Goal: Information Seeking & Learning: Understand process/instructions

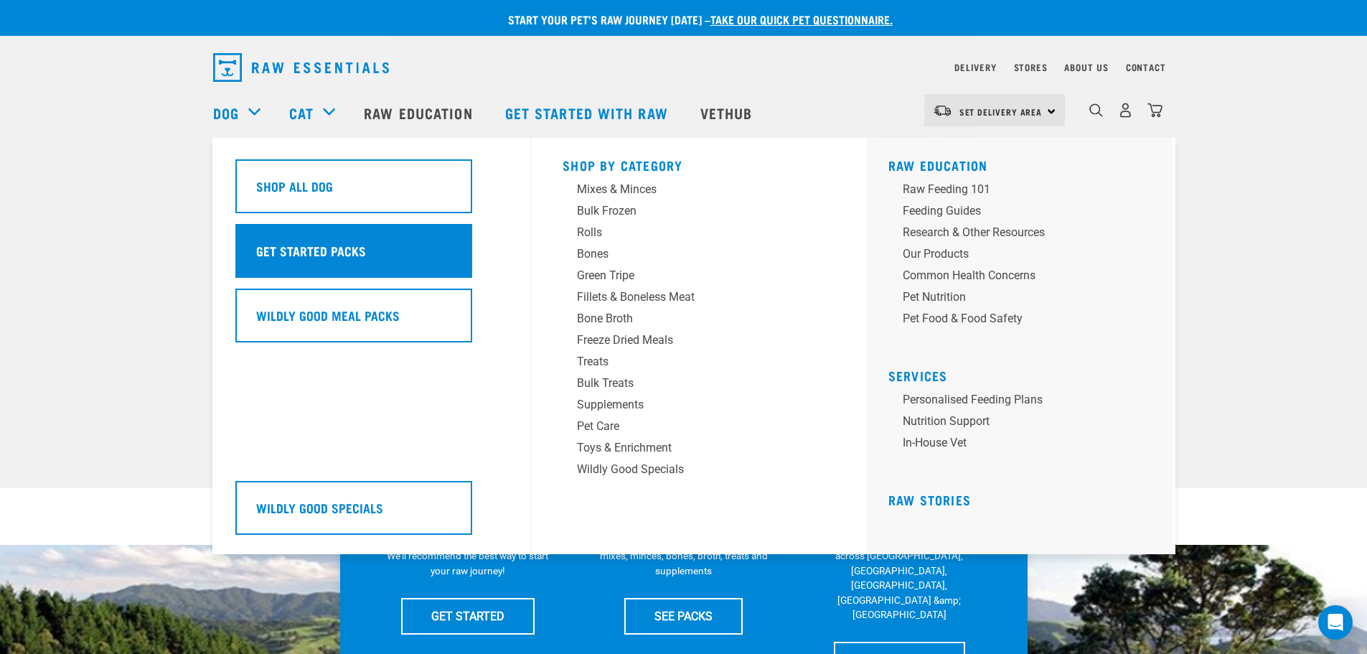
click at [322, 253] on h5 "Get Started Packs" at bounding box center [311, 250] width 110 height 19
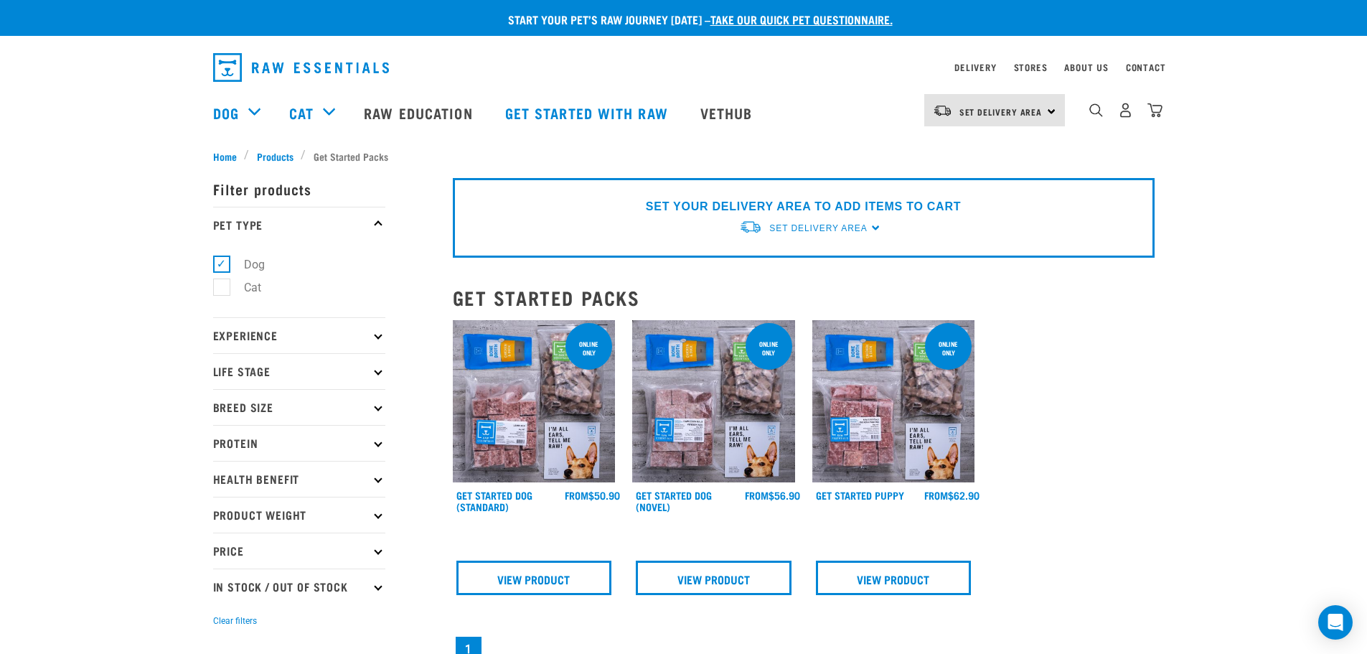
click at [868, 395] on img at bounding box center [893, 401] width 163 height 163
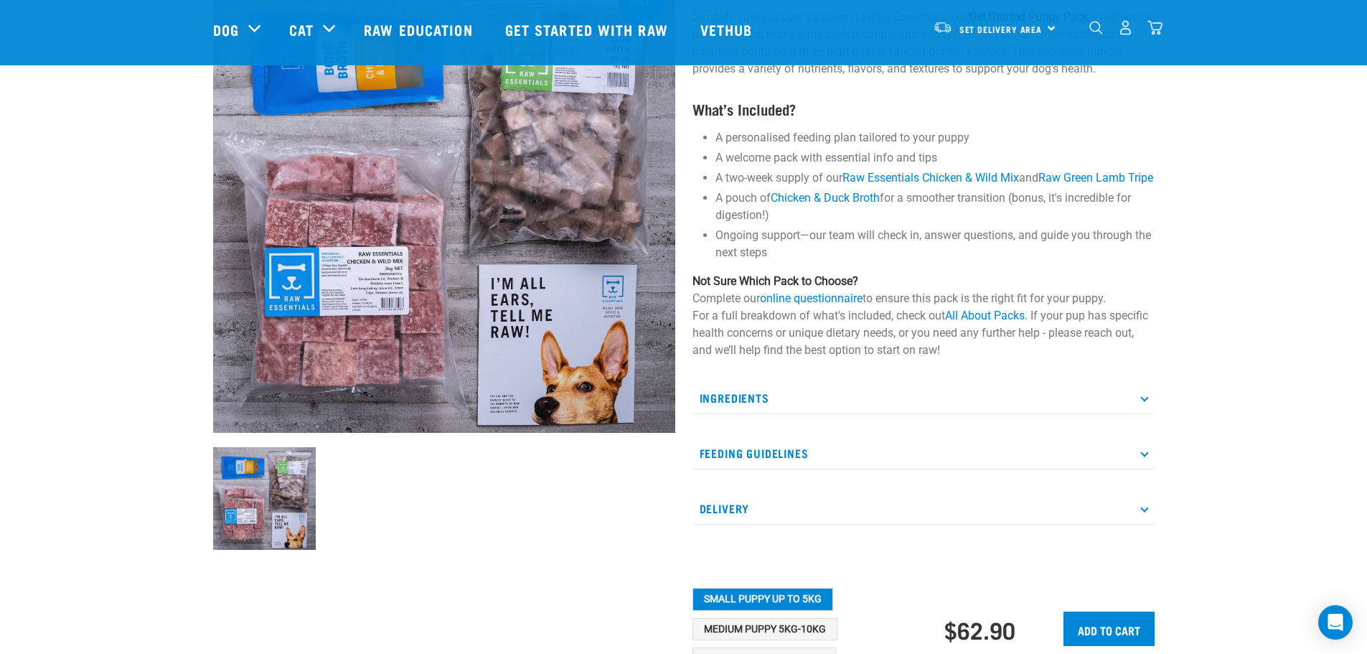
scroll to position [215, 0]
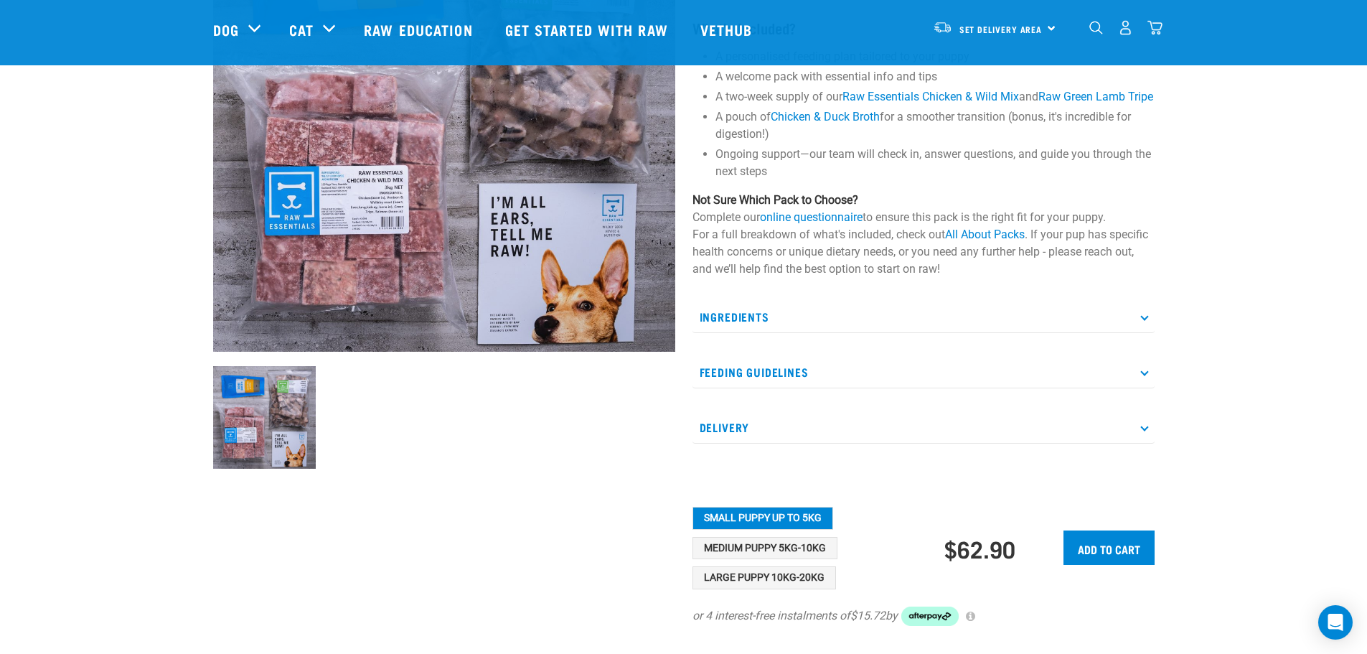
click at [1112, 333] on p "Ingredients" at bounding box center [924, 317] width 462 height 32
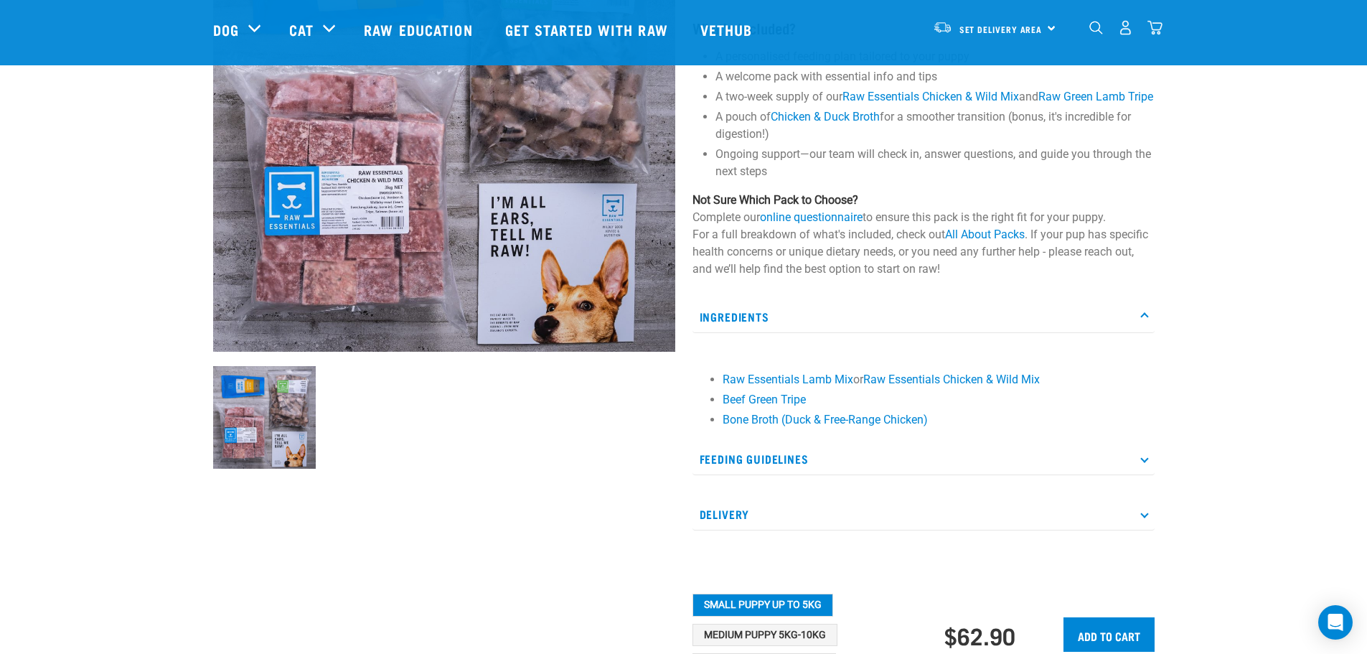
click at [1112, 333] on p "Ingredients" at bounding box center [924, 317] width 462 height 32
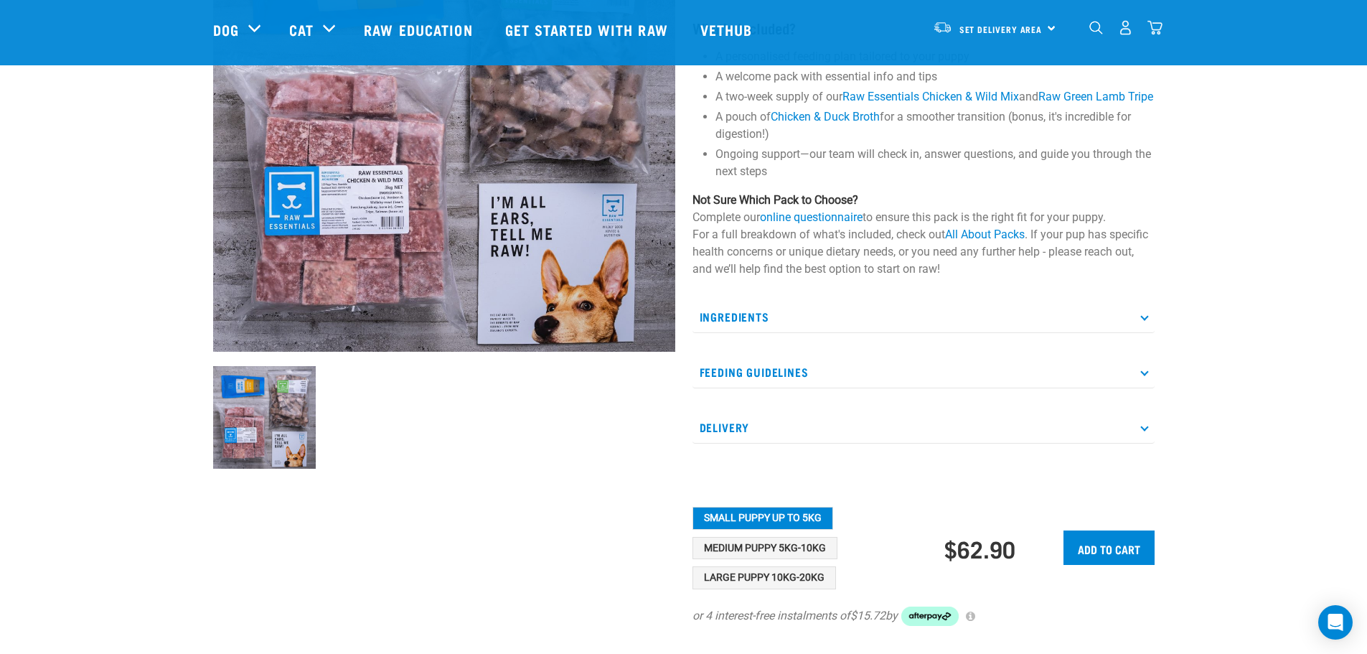
click at [1104, 388] on p "Feeding Guidelines" at bounding box center [924, 372] width 462 height 32
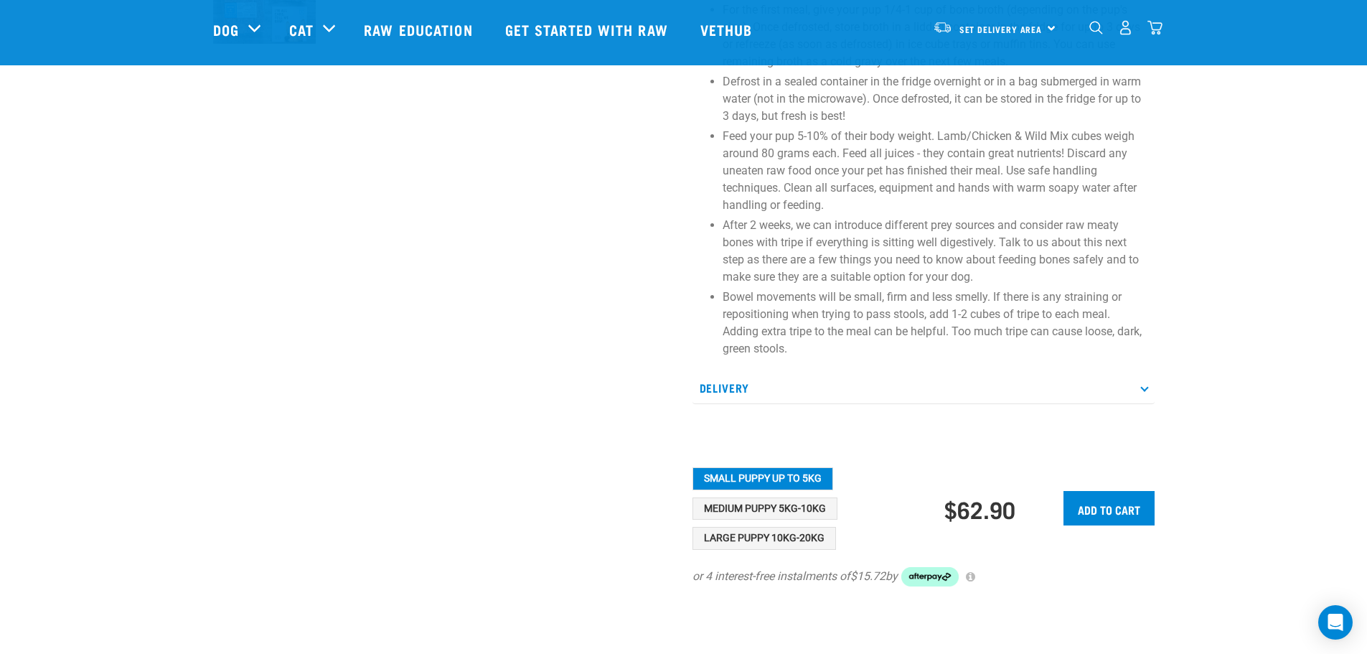
scroll to position [718, 0]
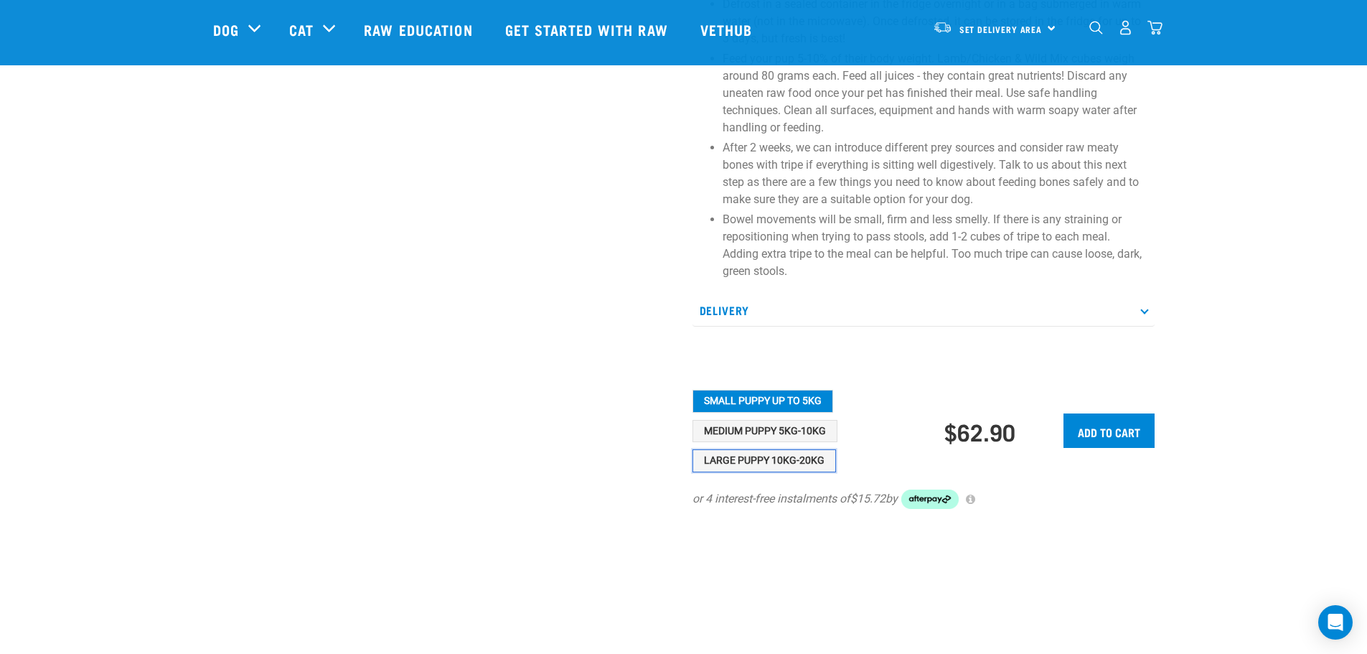
click at [760, 472] on button "Large Puppy 10kg-20kg" at bounding box center [765, 460] width 144 height 23
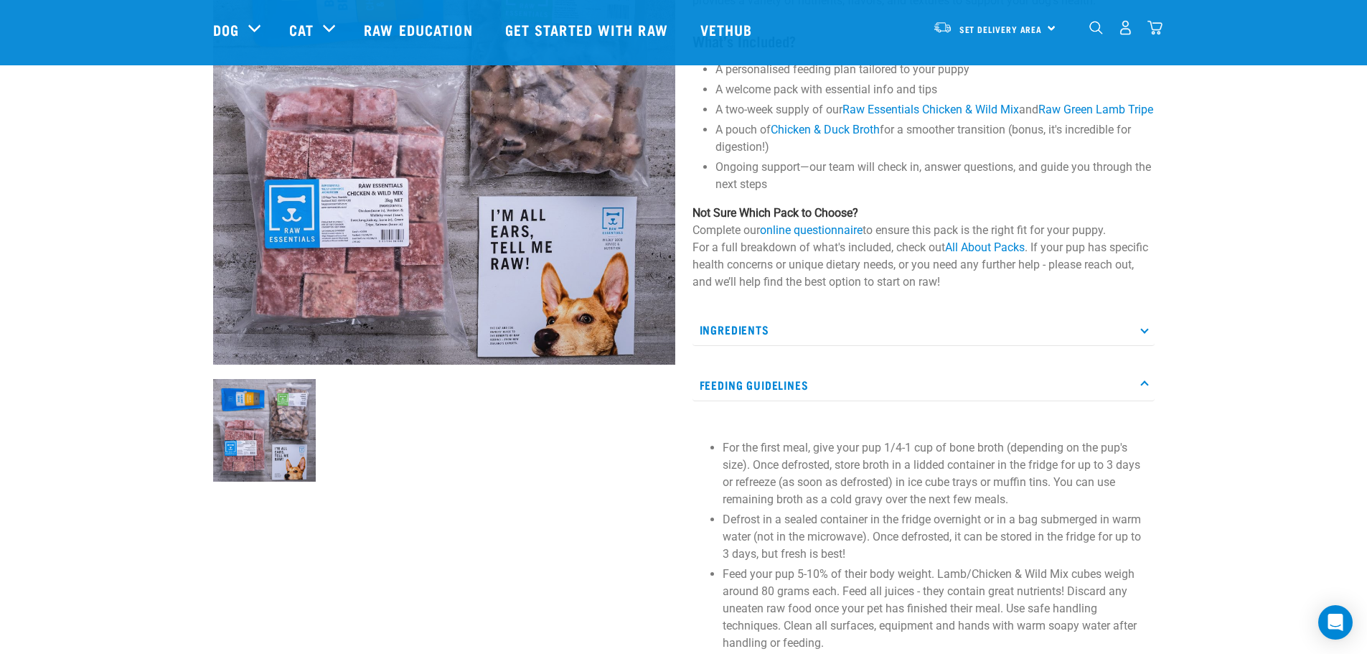
scroll to position [0, 0]
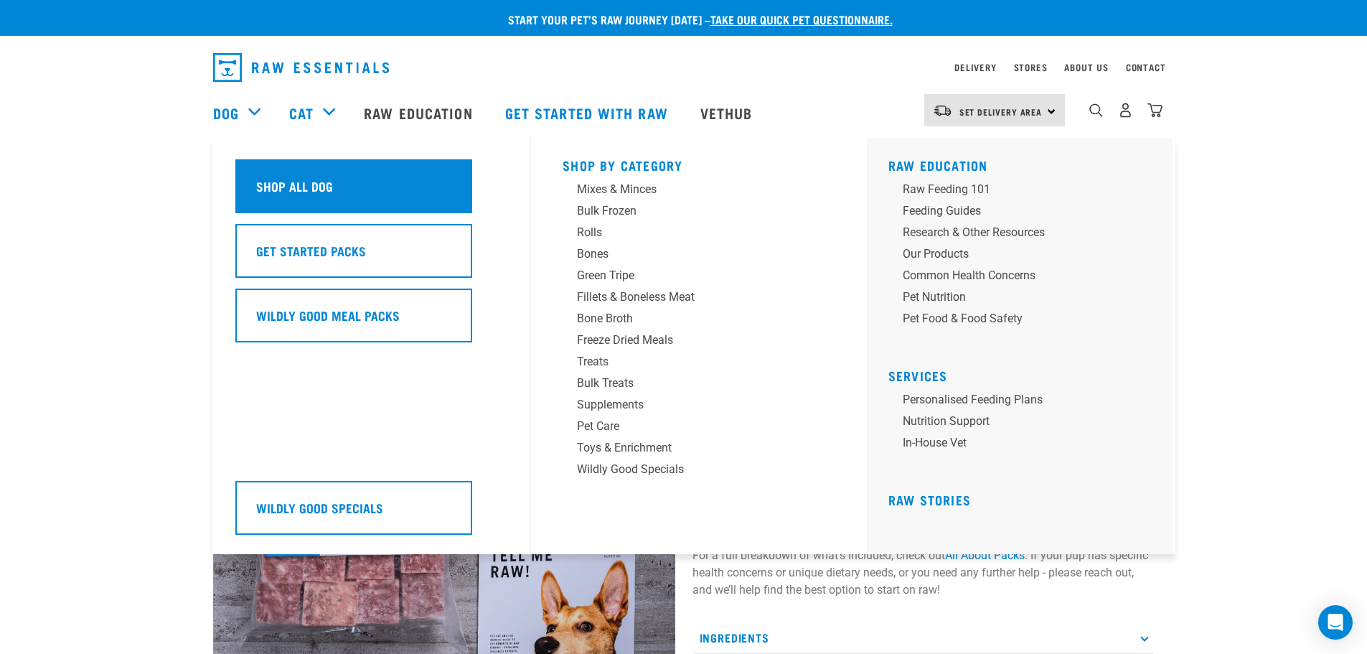
click at [367, 192] on div "Shop All Dog" at bounding box center [353, 186] width 237 height 54
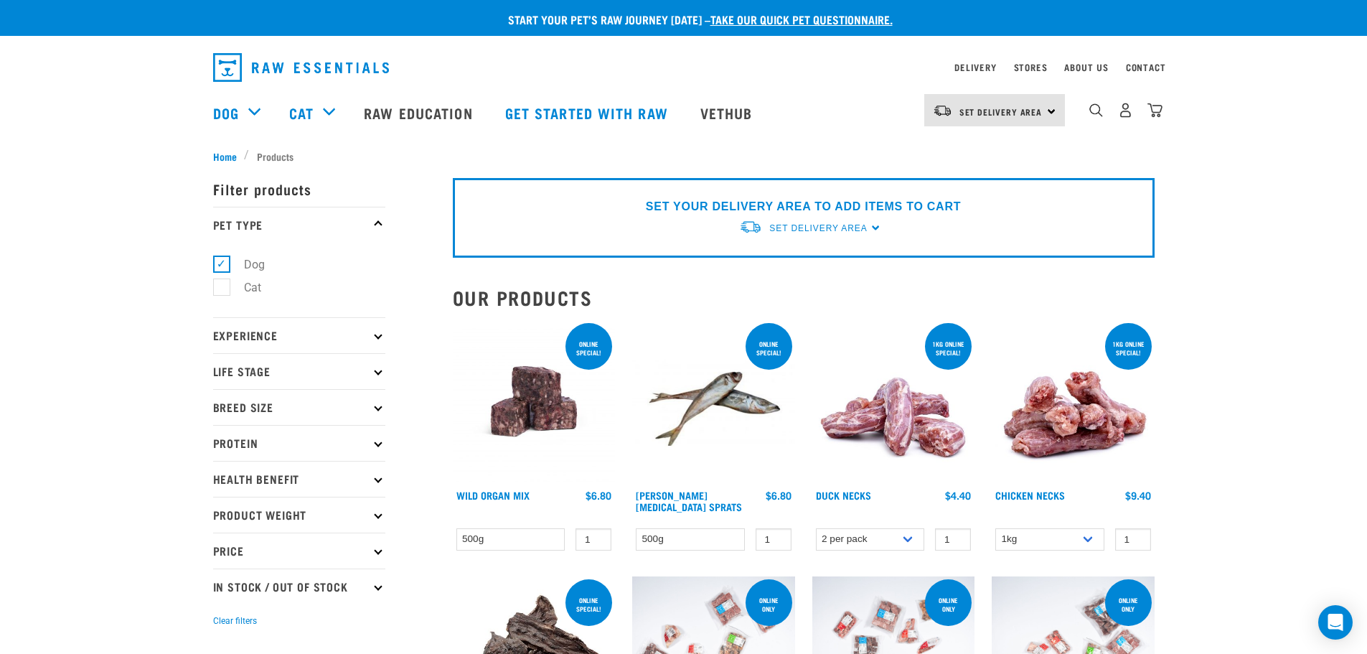
click at [336, 337] on p "Experience" at bounding box center [299, 335] width 172 height 36
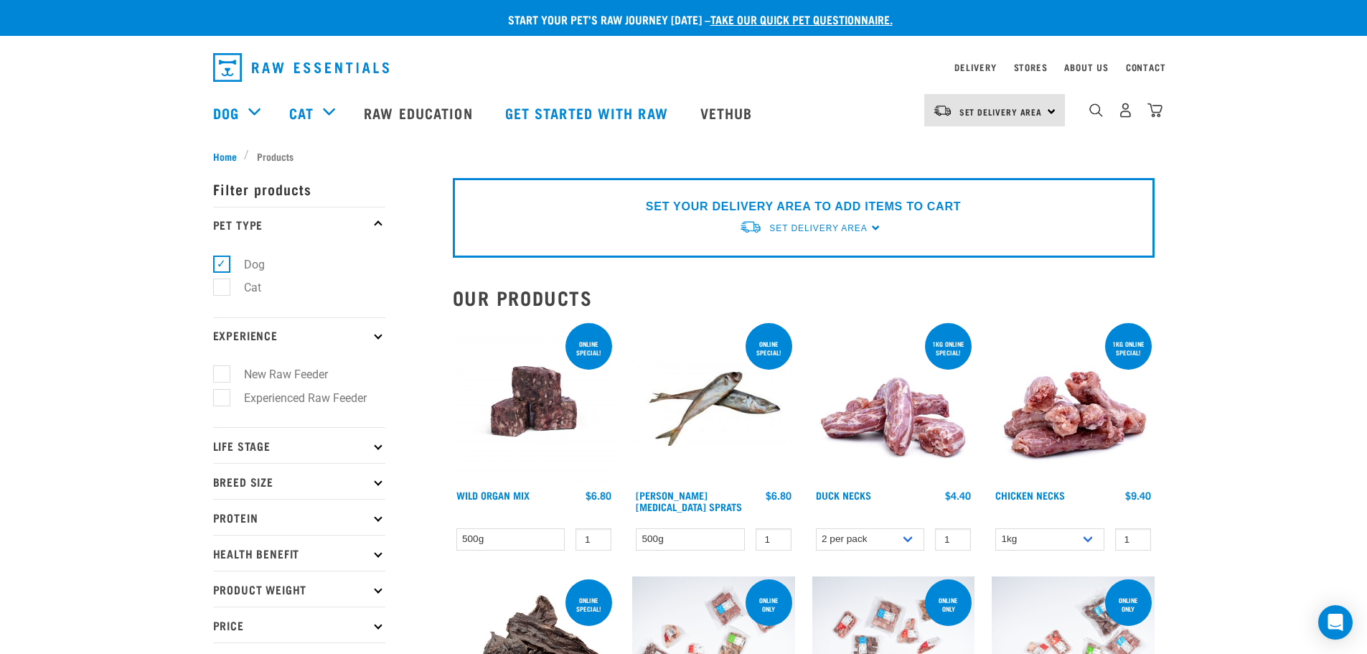
click at [296, 372] on label "New Raw Feeder" at bounding box center [277, 374] width 113 height 18
click at [222, 372] on input "New Raw Feeder" at bounding box center [217, 371] width 9 height 9
checkbox input "true"
click at [292, 439] on p "Life Stage" at bounding box center [299, 445] width 172 height 36
click at [372, 446] on p "Life Stage" at bounding box center [299, 445] width 172 height 36
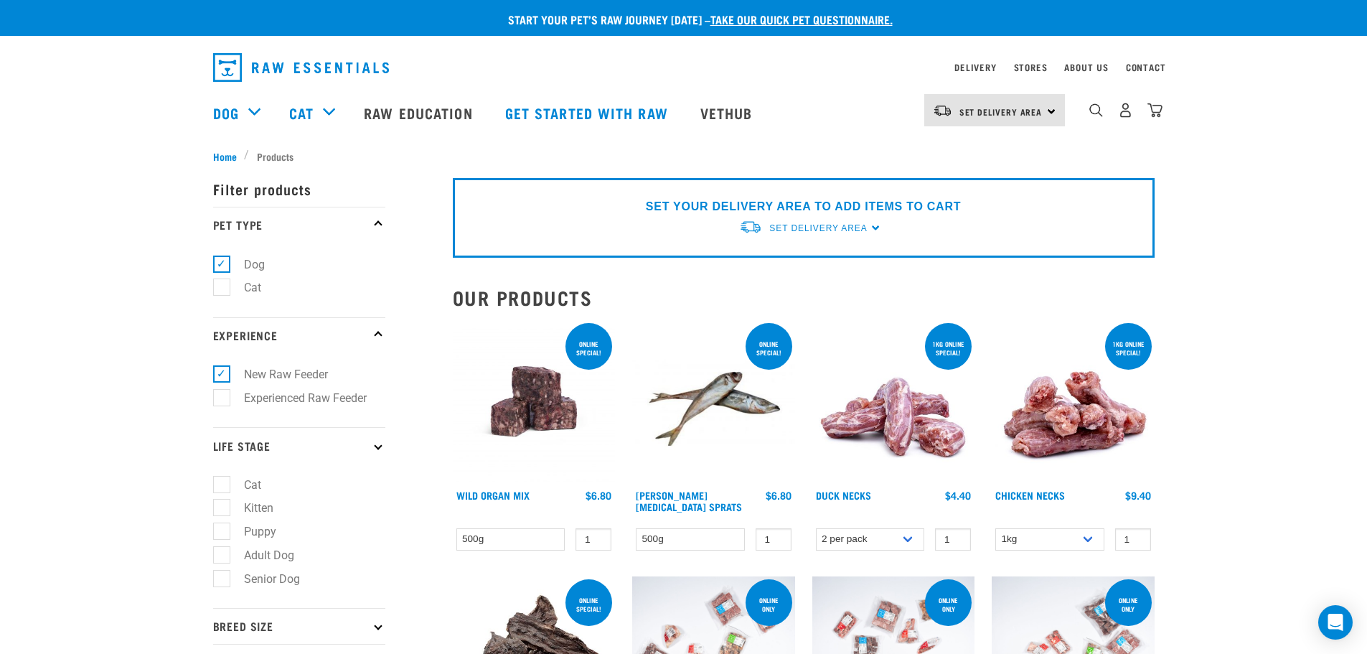
click at [221, 534] on label "Puppy" at bounding box center [251, 531] width 61 height 18
click at [218, 534] on input "Puppy" at bounding box center [217, 529] width 9 height 9
checkbox input "true"
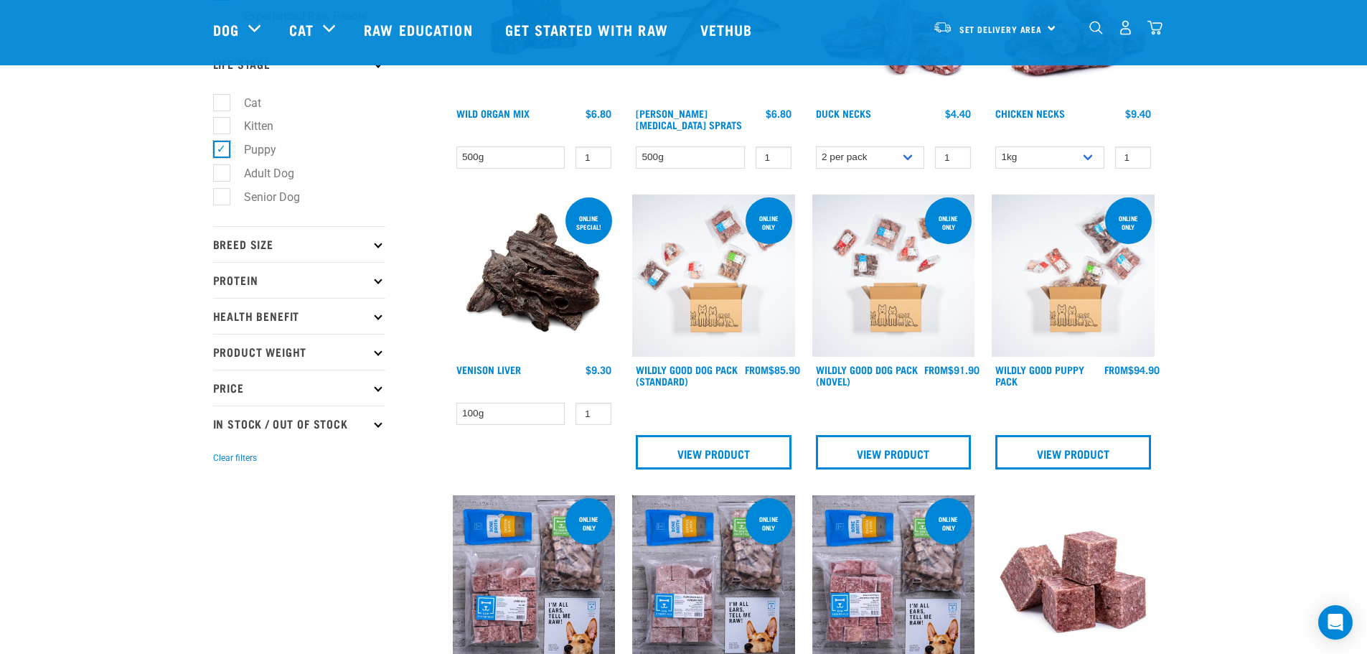
scroll to position [287, 0]
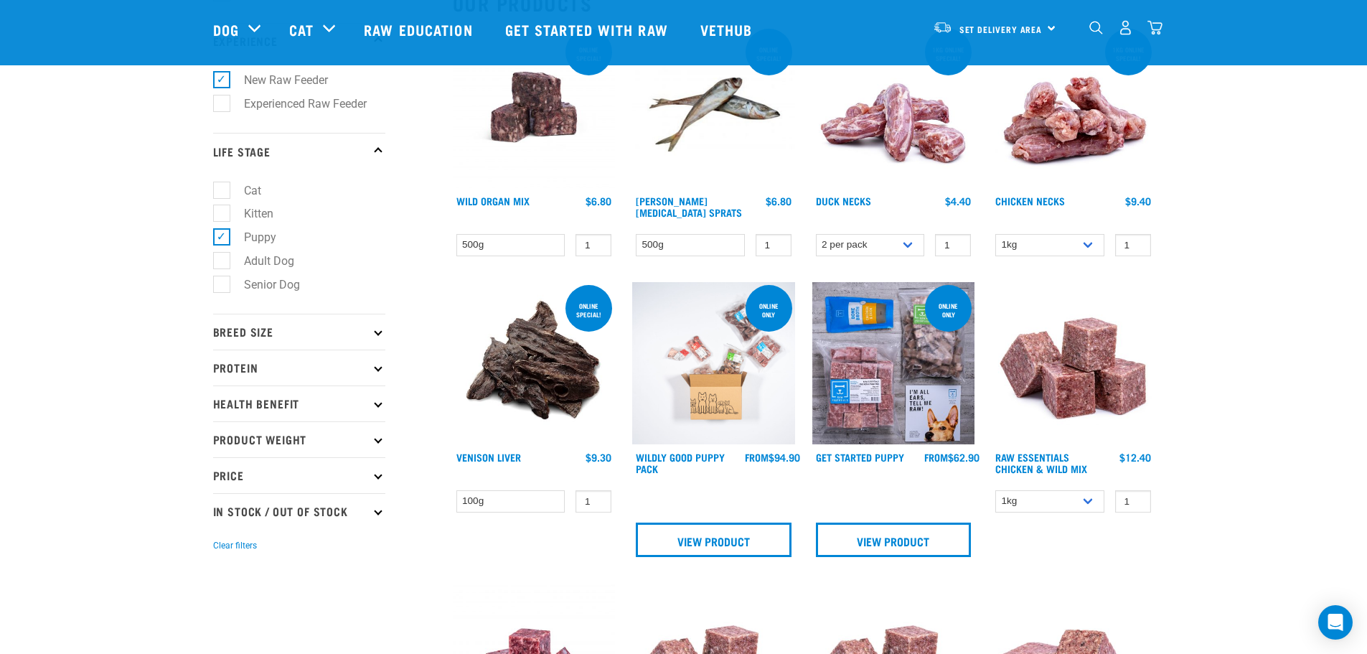
scroll to position [287, 0]
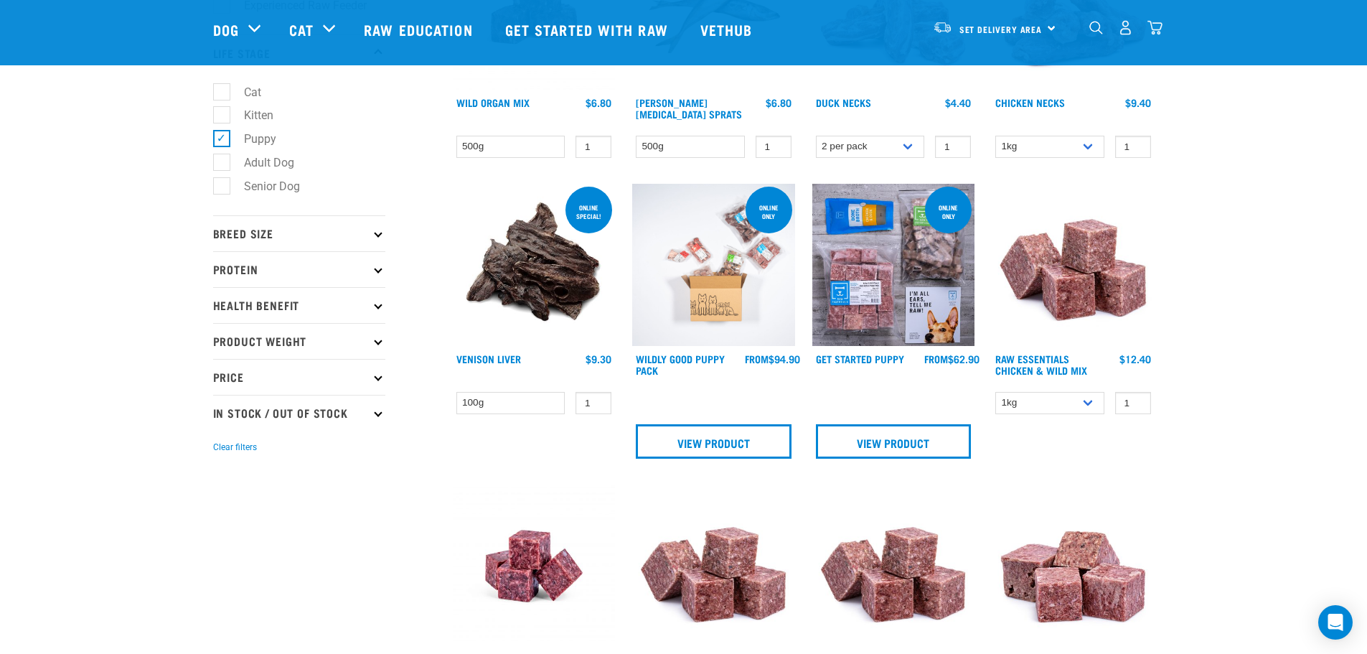
click at [332, 234] on p "Breed Size" at bounding box center [299, 233] width 172 height 36
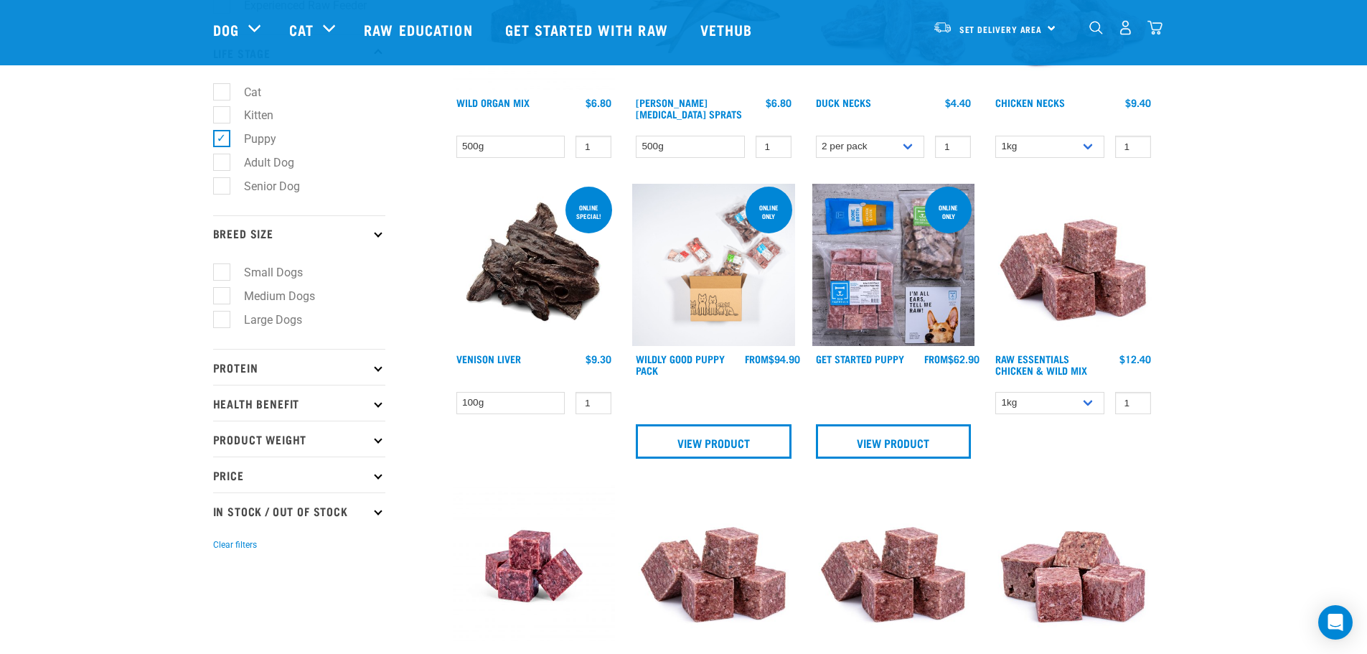
click at [222, 296] on label "Medium Dogs" at bounding box center [271, 296] width 100 height 18
click at [222, 296] on input "Medium Dogs" at bounding box center [217, 293] width 9 height 9
checkbox input "true"
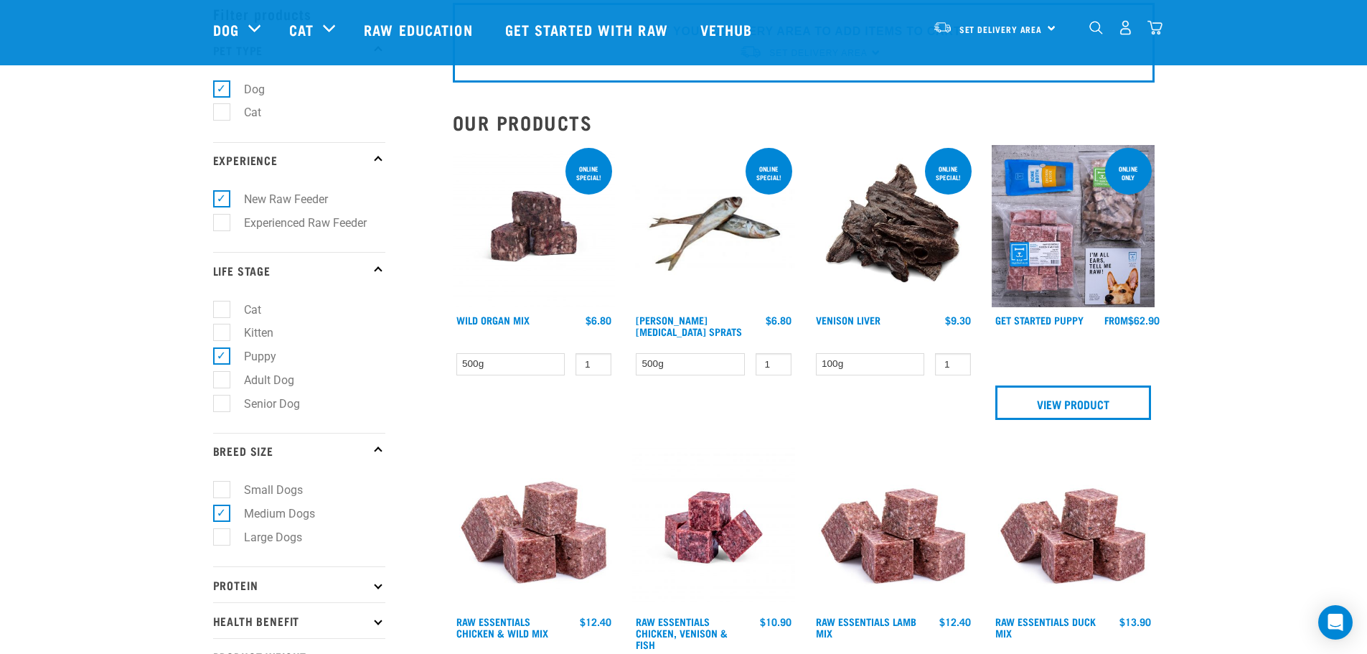
scroll to position [215, 0]
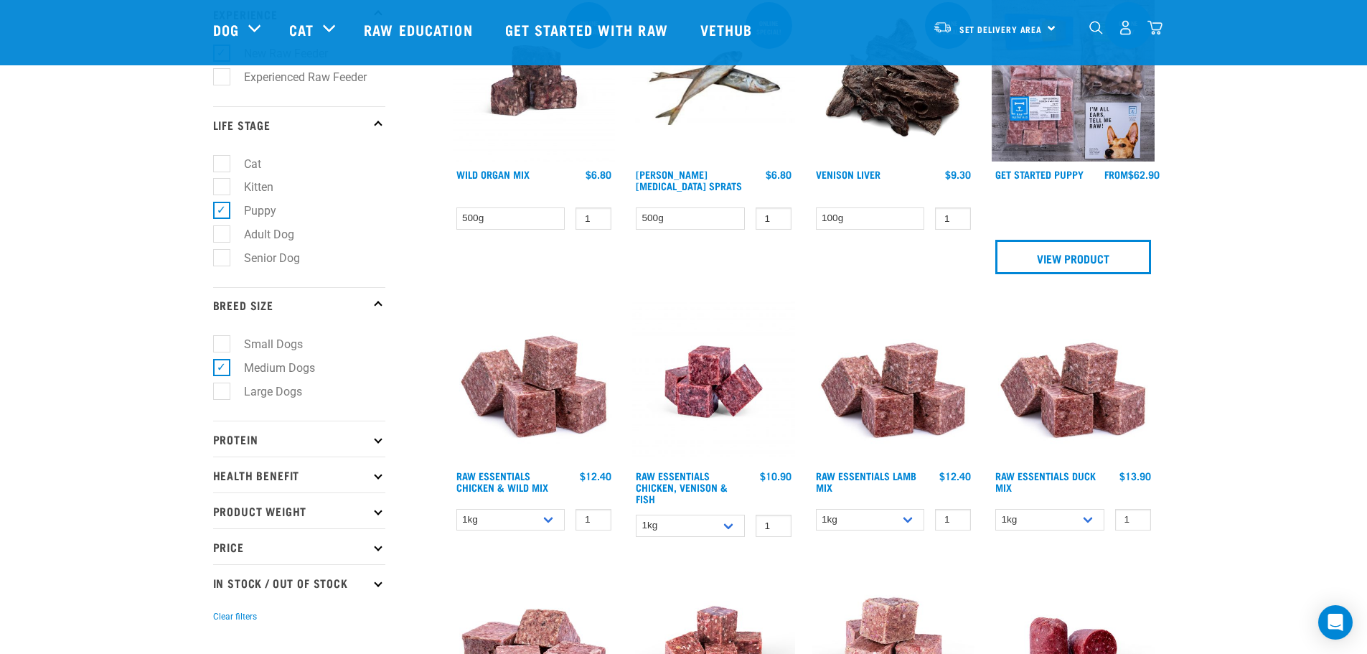
click at [375, 305] on icon at bounding box center [378, 305] width 8 height 8
click at [379, 120] on p "Life Stage" at bounding box center [299, 124] width 172 height 36
click at [342, 435] on p "Protein" at bounding box center [299, 439] width 172 height 36
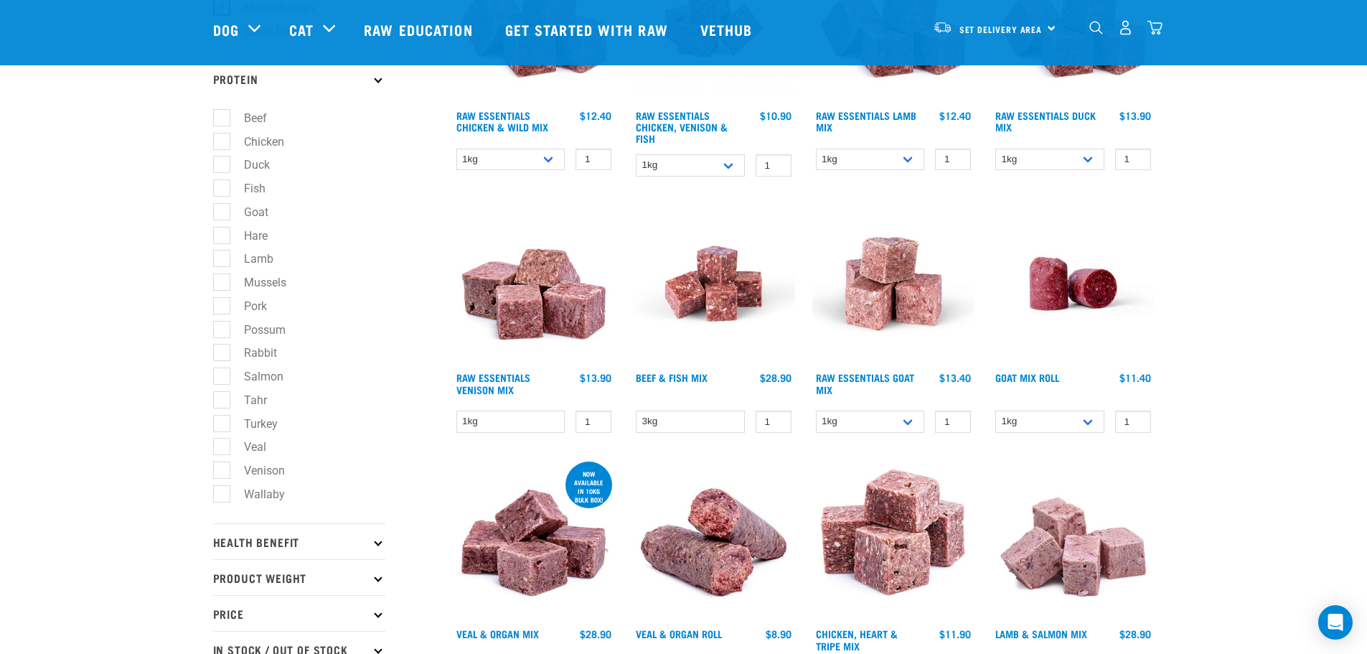
scroll to position [718, 0]
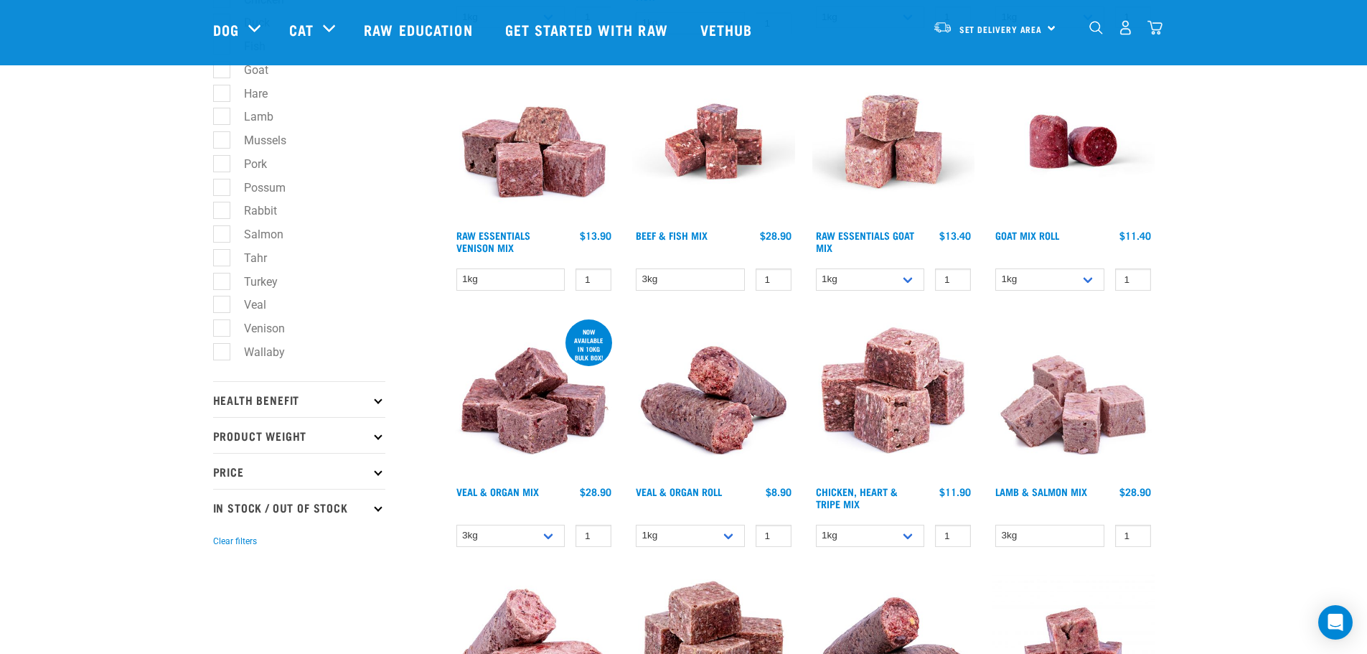
click at [351, 407] on p "Health Benefit" at bounding box center [299, 399] width 172 height 36
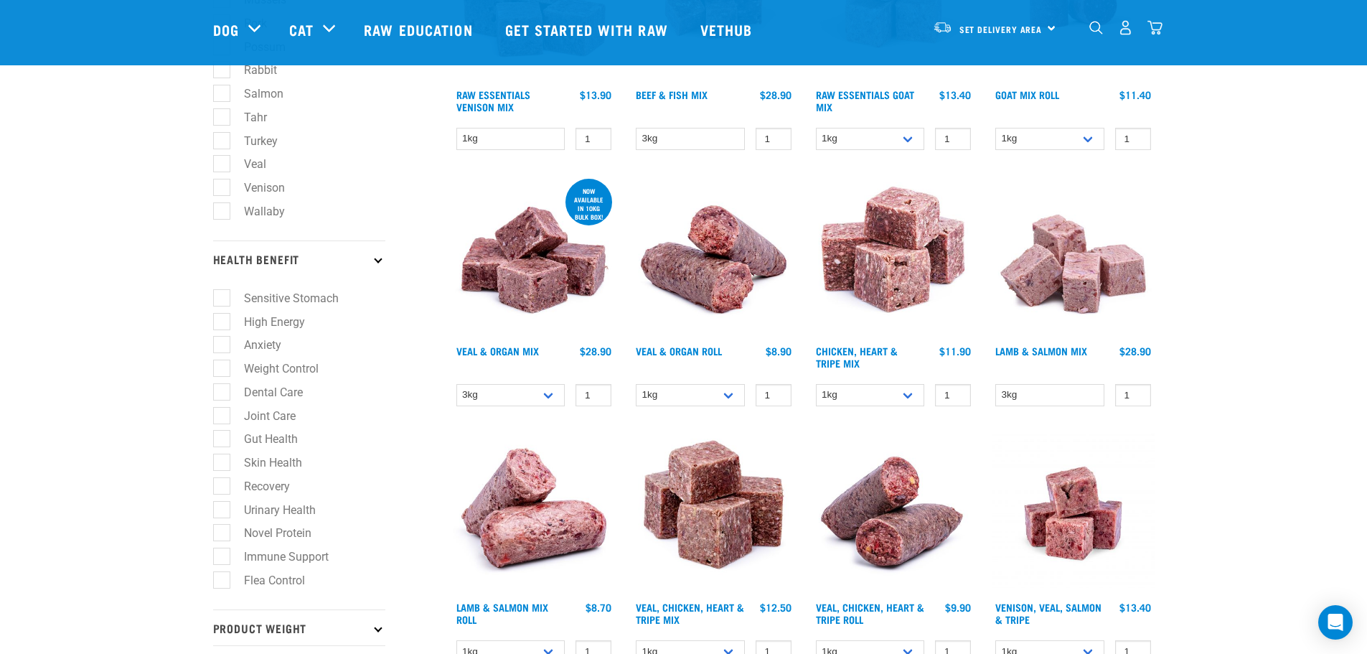
scroll to position [861, 0]
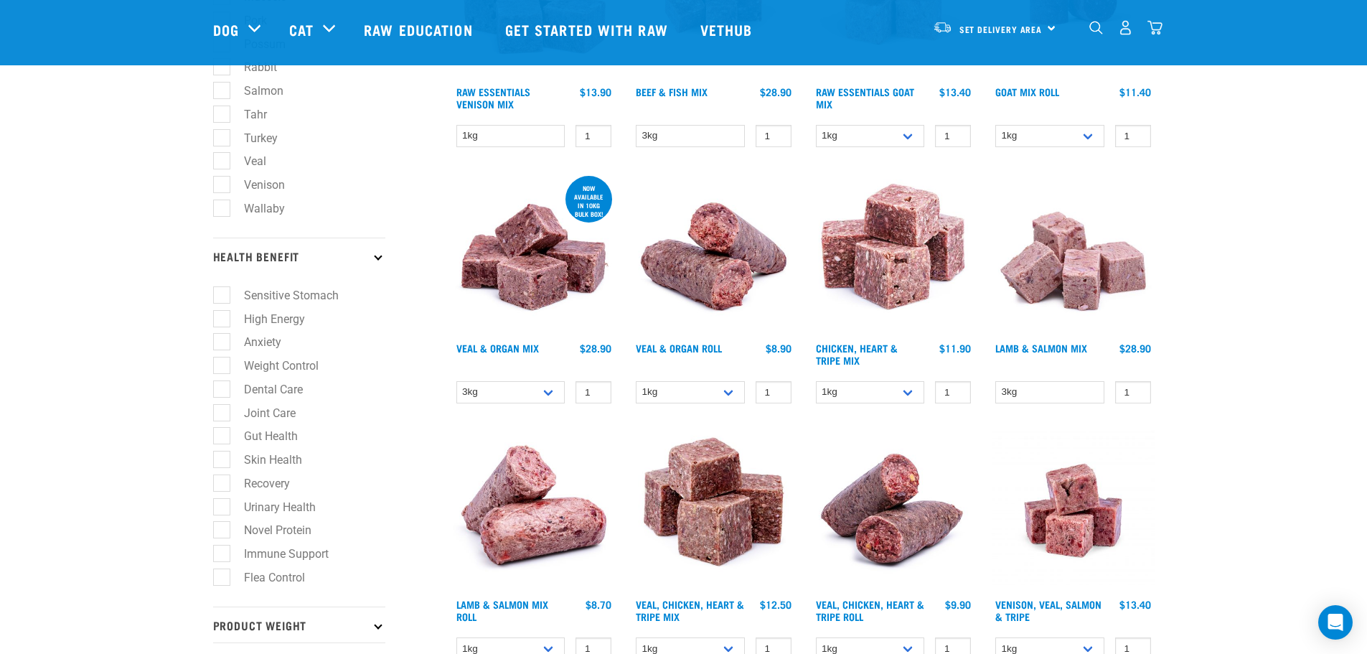
click at [221, 455] on label "Skin Health" at bounding box center [264, 460] width 87 height 18
click at [221, 455] on input "Skin Health" at bounding box center [217, 457] width 9 height 9
checkbox input "true"
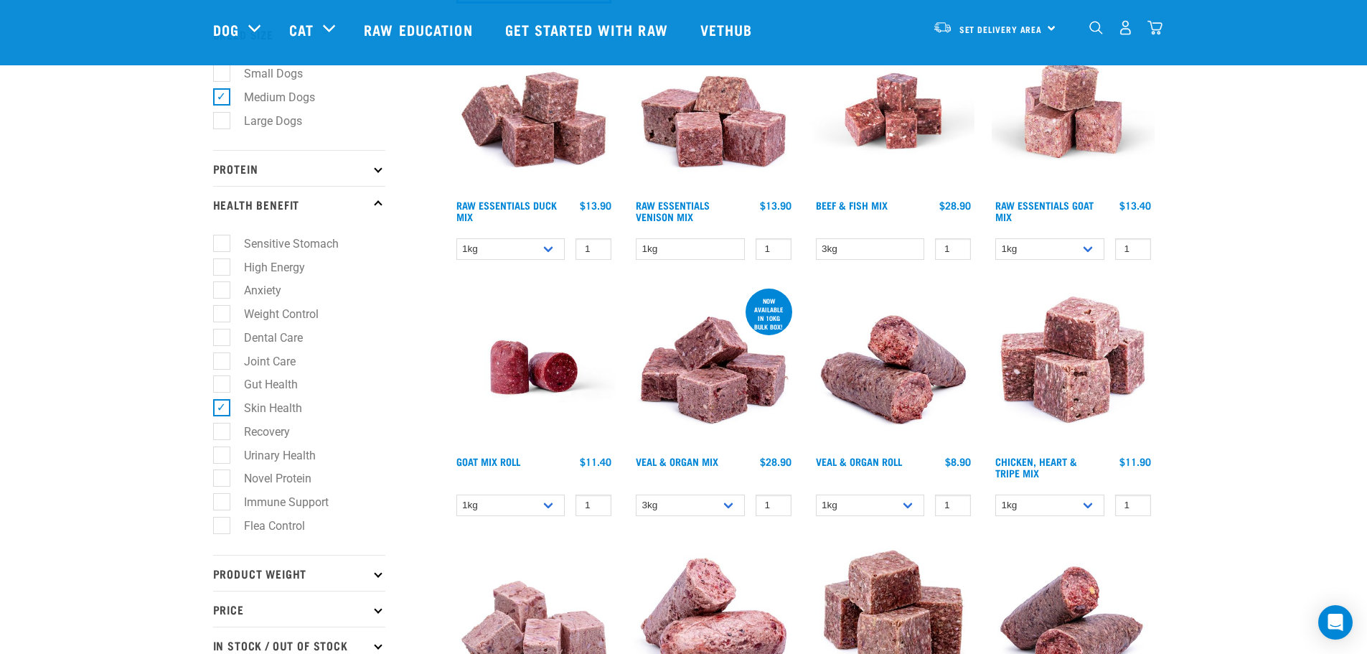
scroll to position [502, 0]
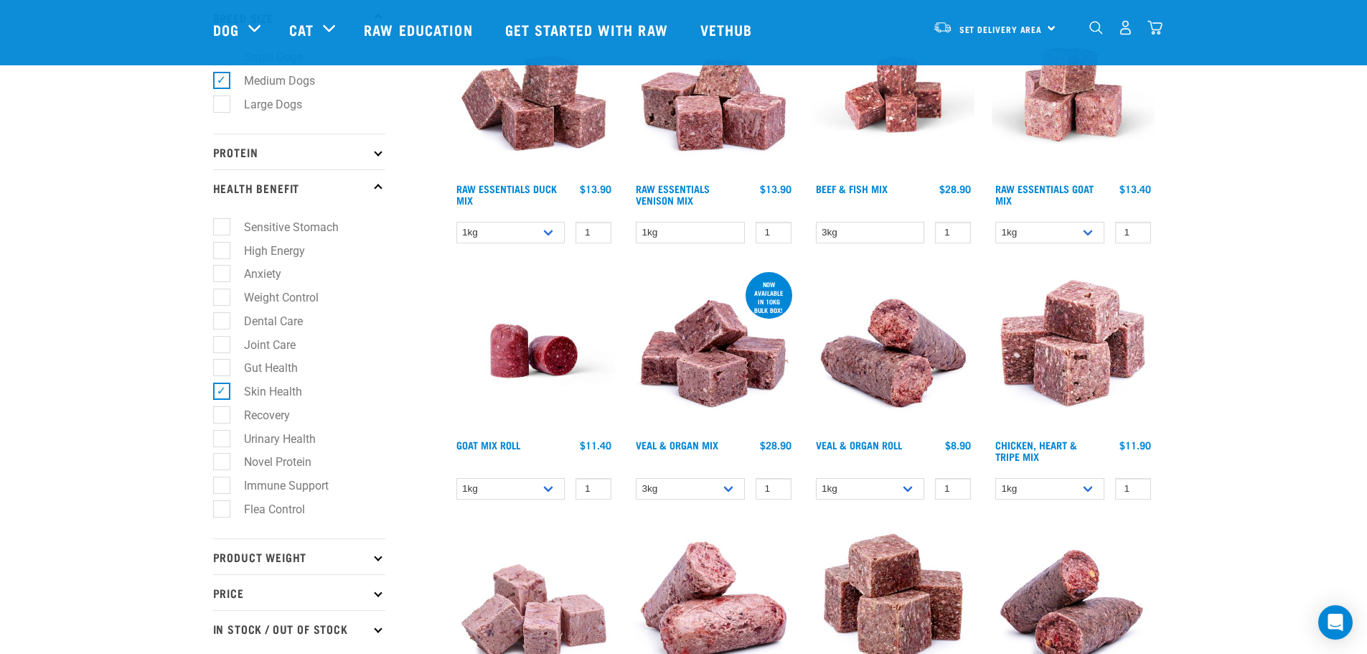
click at [222, 369] on label "Gut Health" at bounding box center [262, 368] width 83 height 18
click at [222, 369] on input "Gut Health" at bounding box center [217, 365] width 9 height 9
checkbox input "true"
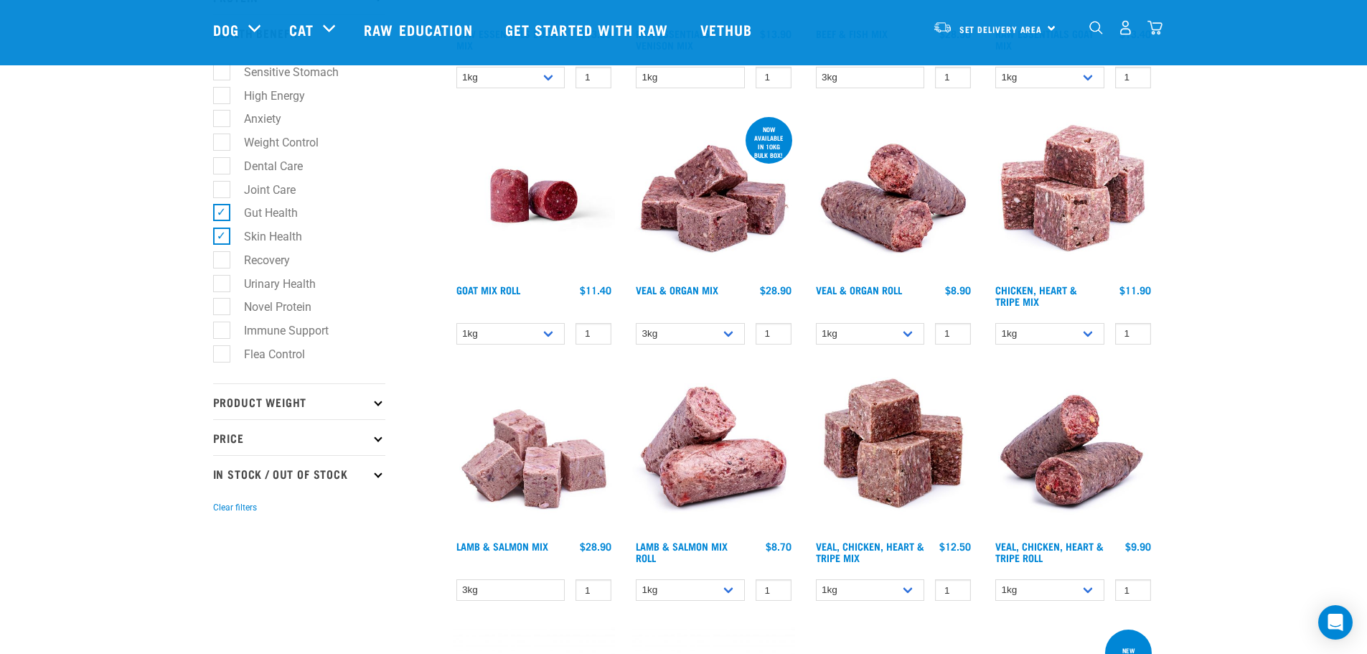
scroll to position [718, 0]
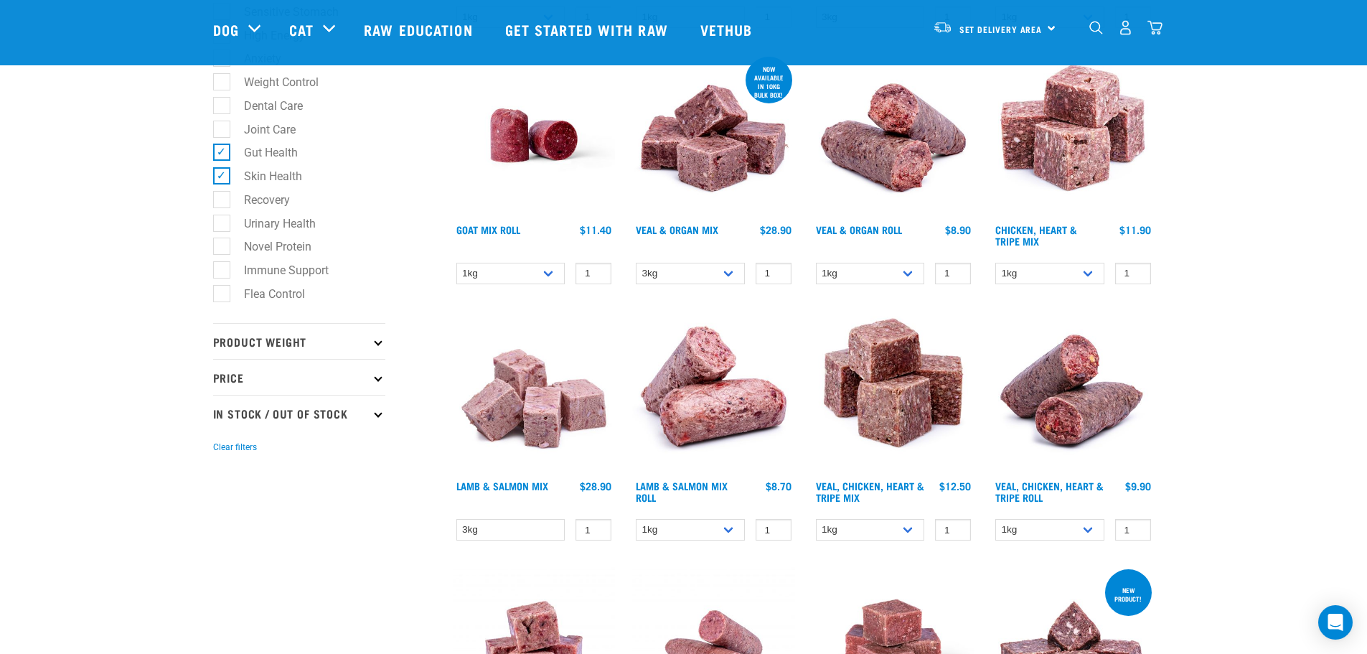
click at [340, 348] on p "Product Weight" at bounding box center [299, 341] width 172 height 36
click at [187, 419] on div "Start your pet’s raw journey today – take our quick pet questionnaire. Delivery…" at bounding box center [683, 657] width 1367 height 2750
click at [1249, 233] on div "Start your pet’s raw journey today – take our quick pet questionnaire. Delivery…" at bounding box center [683, 657] width 1367 height 2750
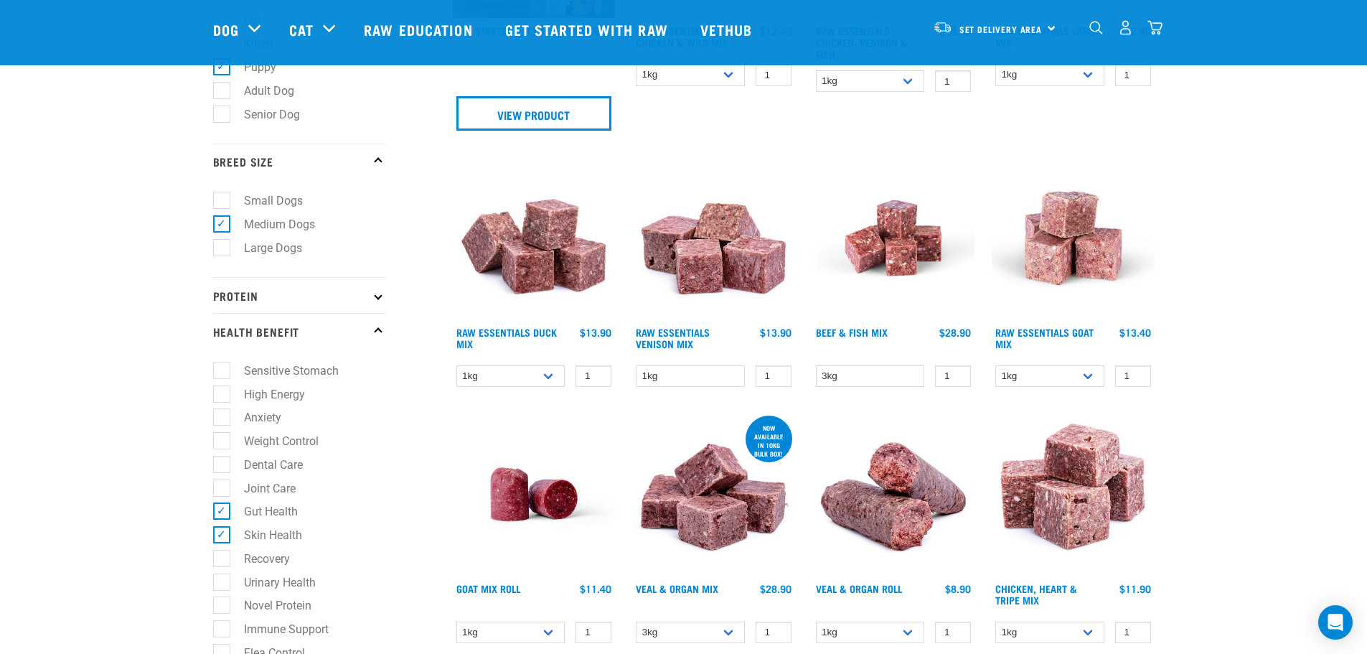
scroll to position [144, 0]
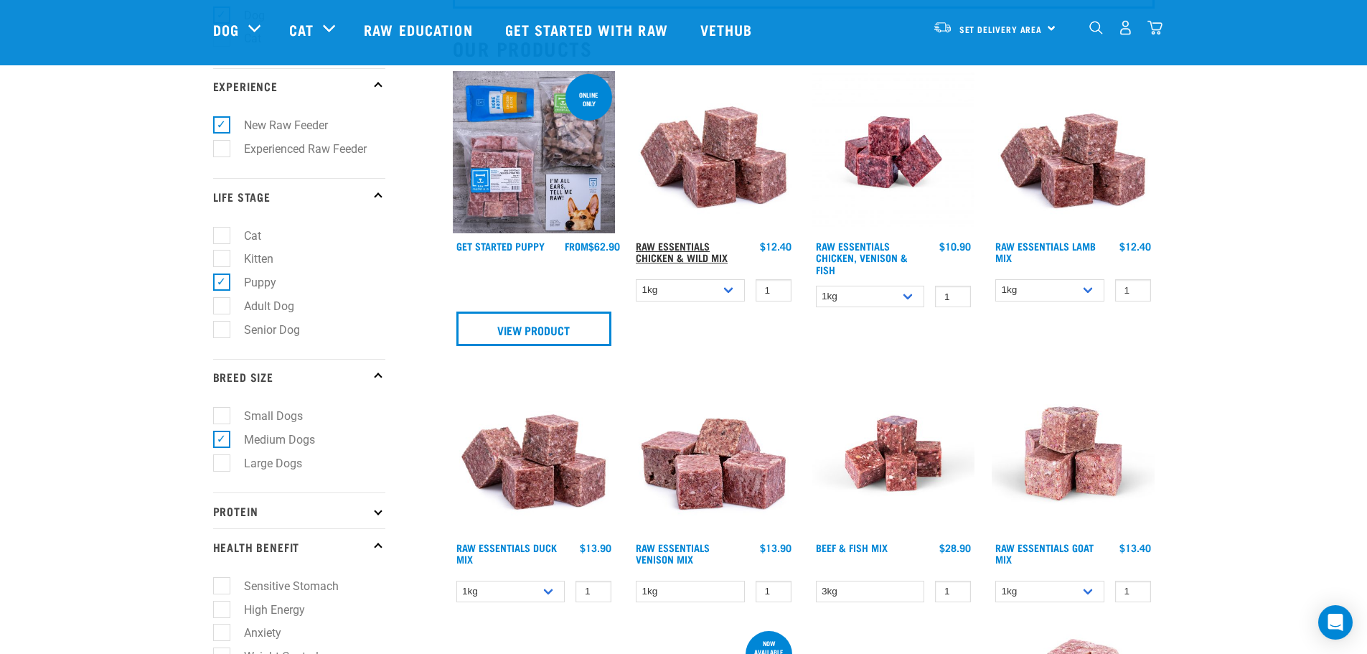
click at [691, 246] on link "Raw Essentials Chicken & Wild Mix" at bounding box center [682, 251] width 92 height 17
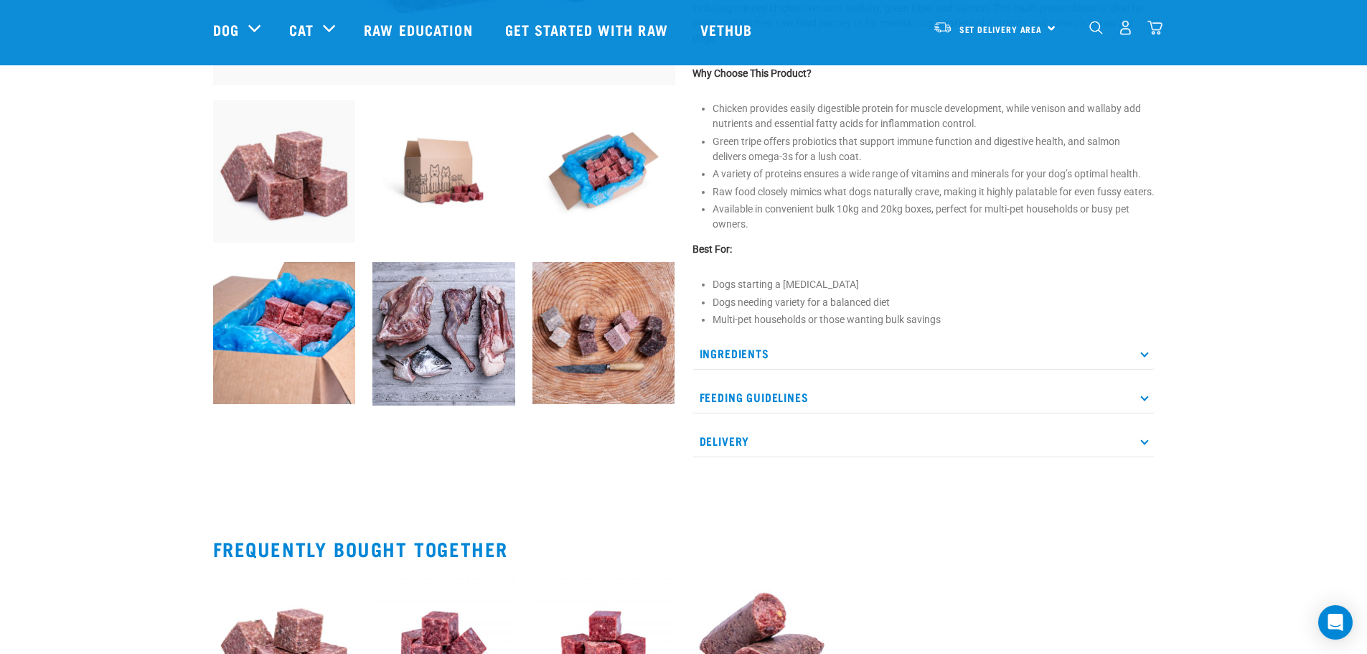
scroll to position [502, 0]
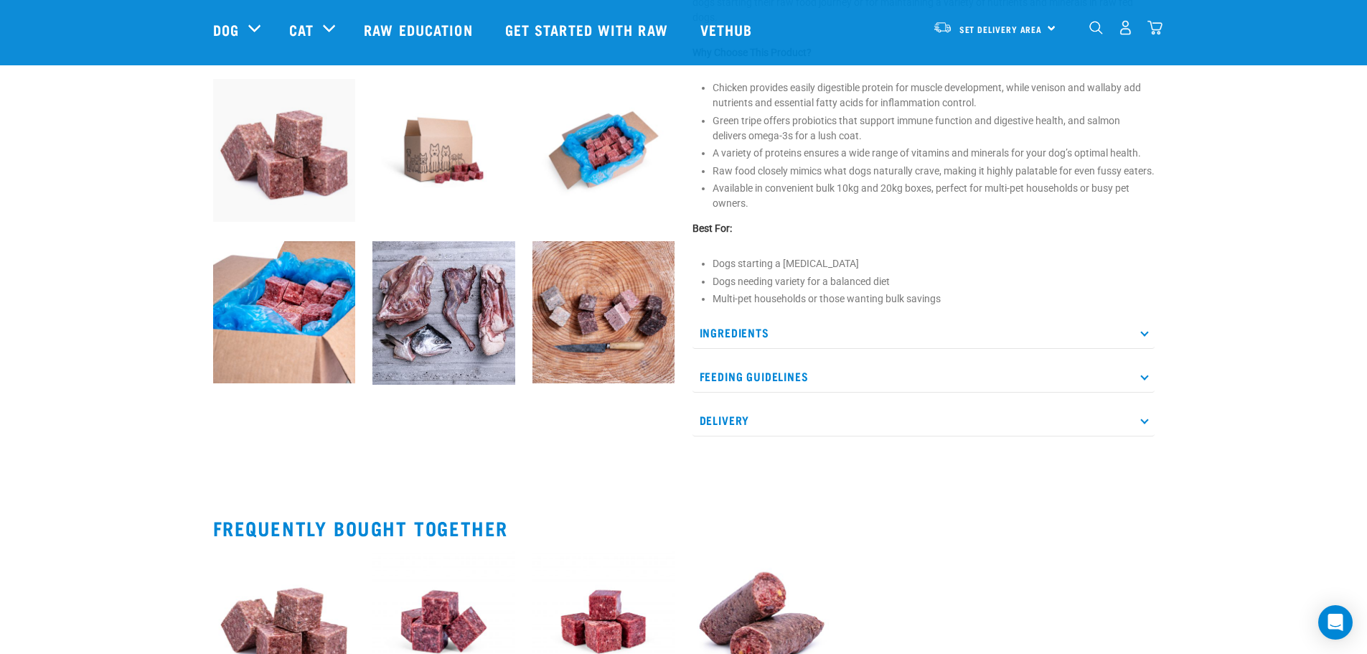
click at [764, 392] on p "Feeding Guidelines" at bounding box center [924, 376] width 462 height 32
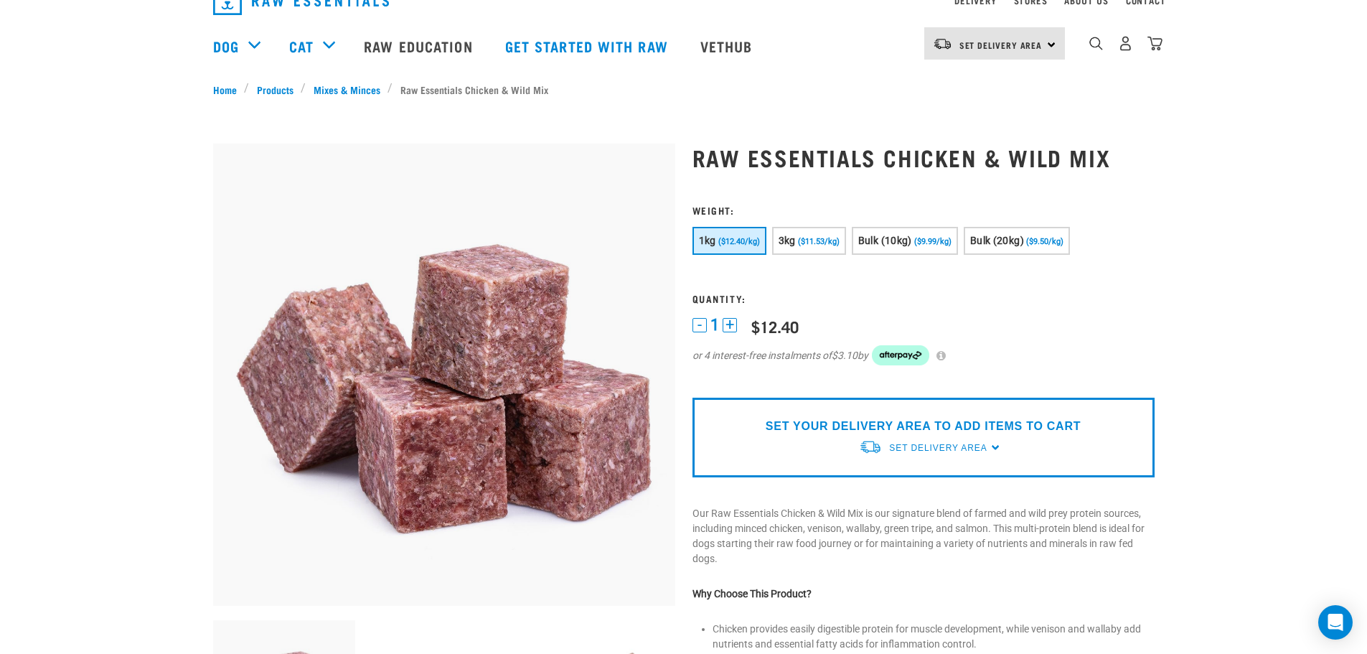
scroll to position [0, 0]
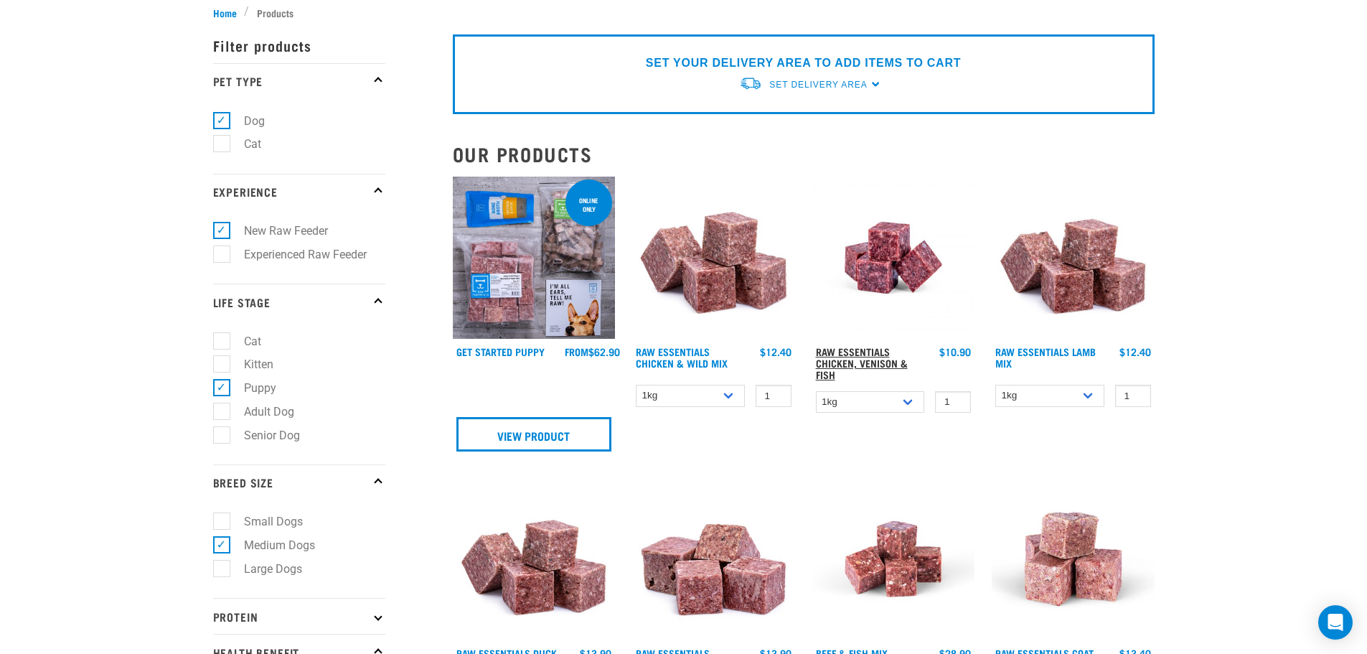
click at [866, 358] on link "Raw Essentials Chicken, Venison & Fish" at bounding box center [862, 363] width 92 height 28
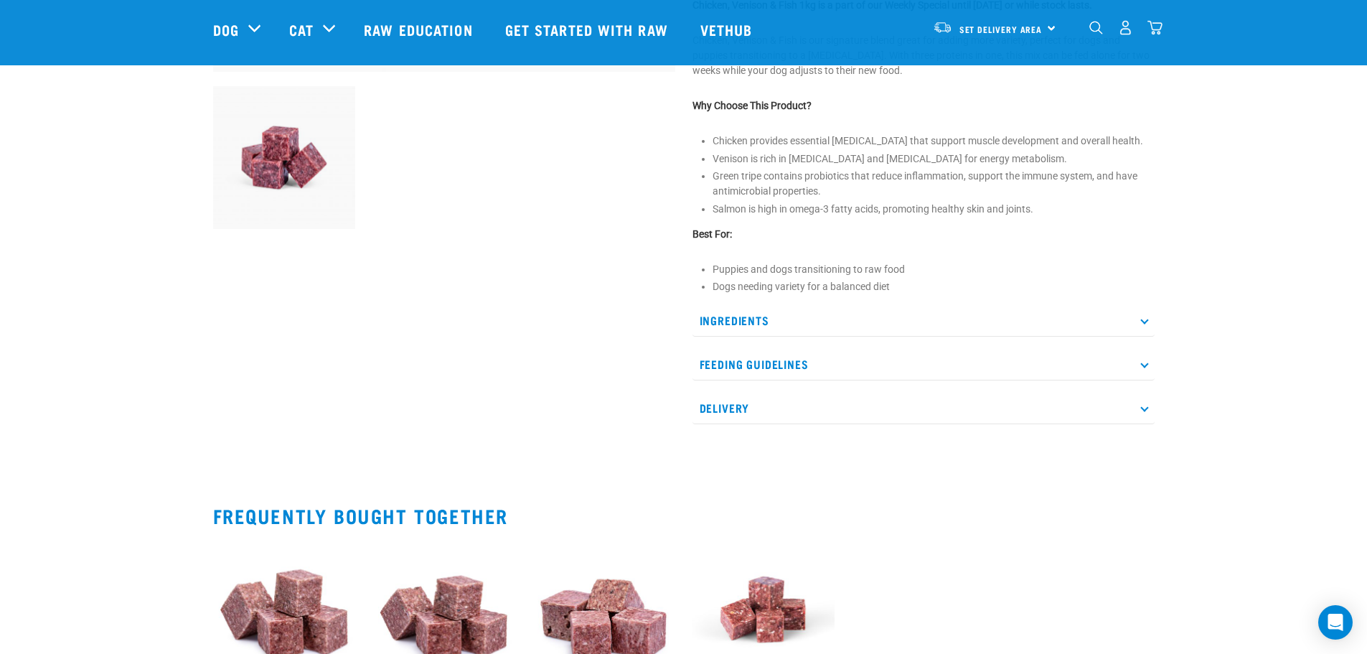
scroll to position [574, 0]
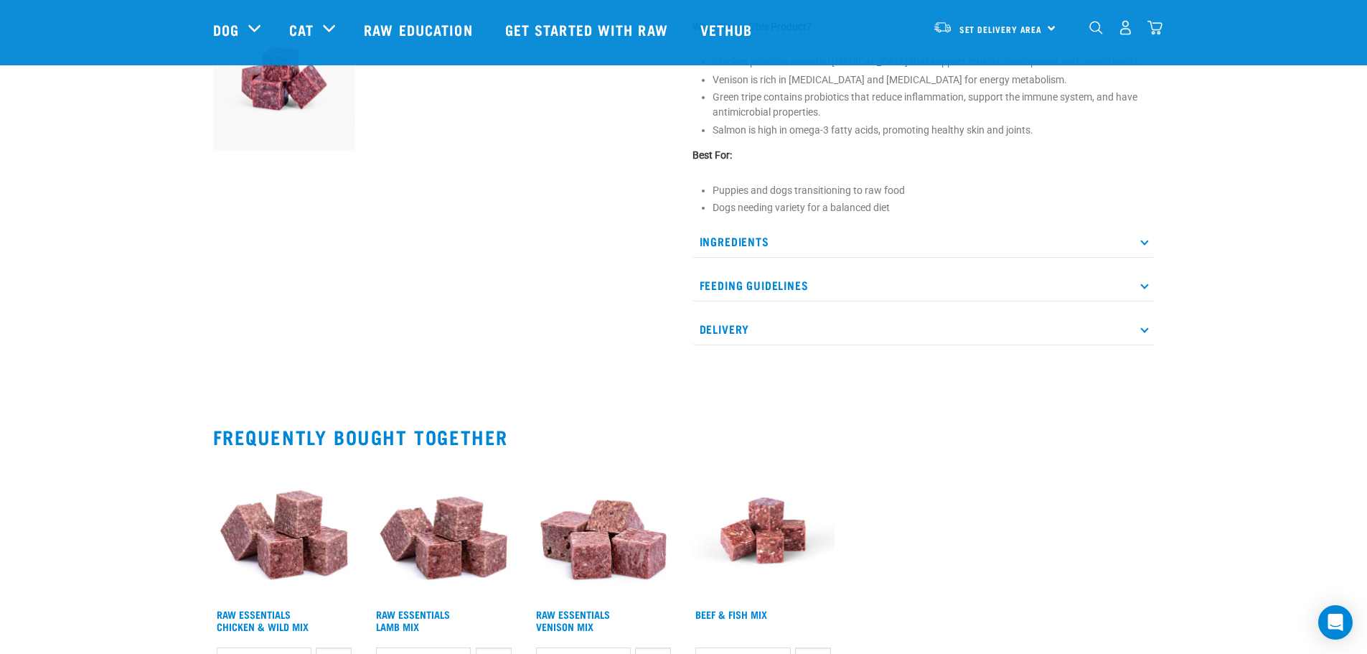
click at [770, 286] on p "Feeding Guidelines" at bounding box center [924, 285] width 462 height 32
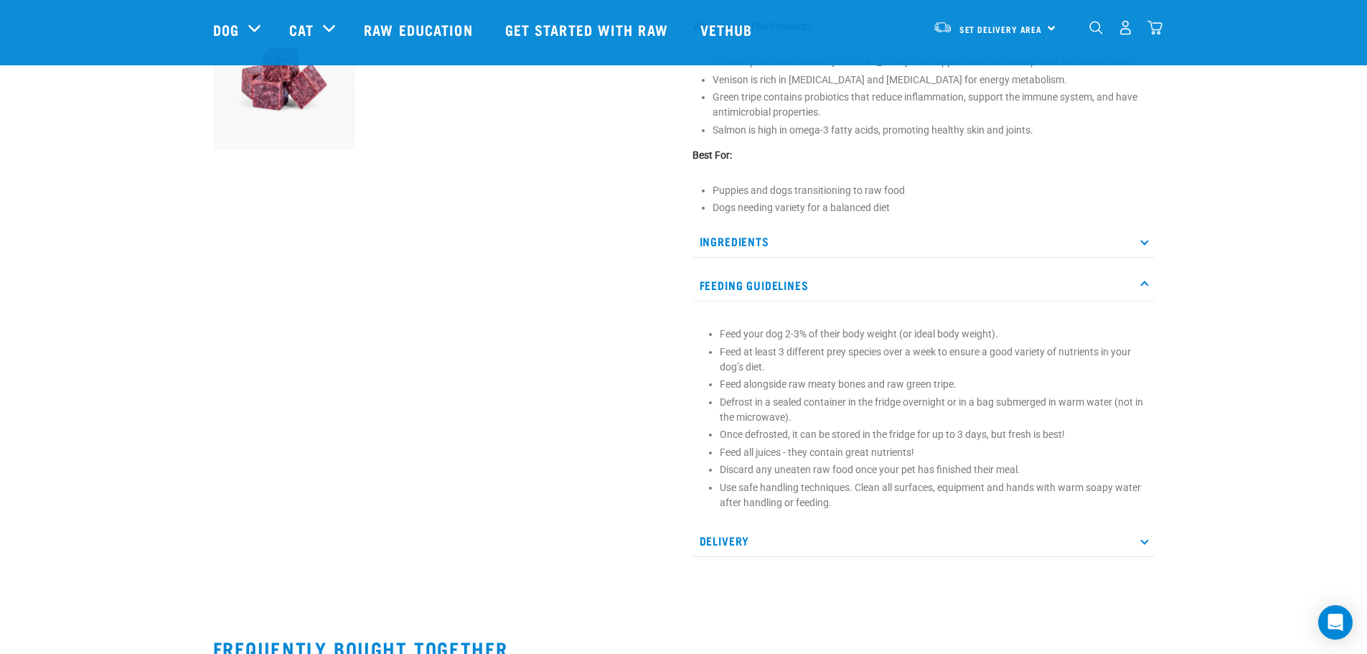
click at [770, 286] on p "Feeding Guidelines" at bounding box center [924, 285] width 462 height 32
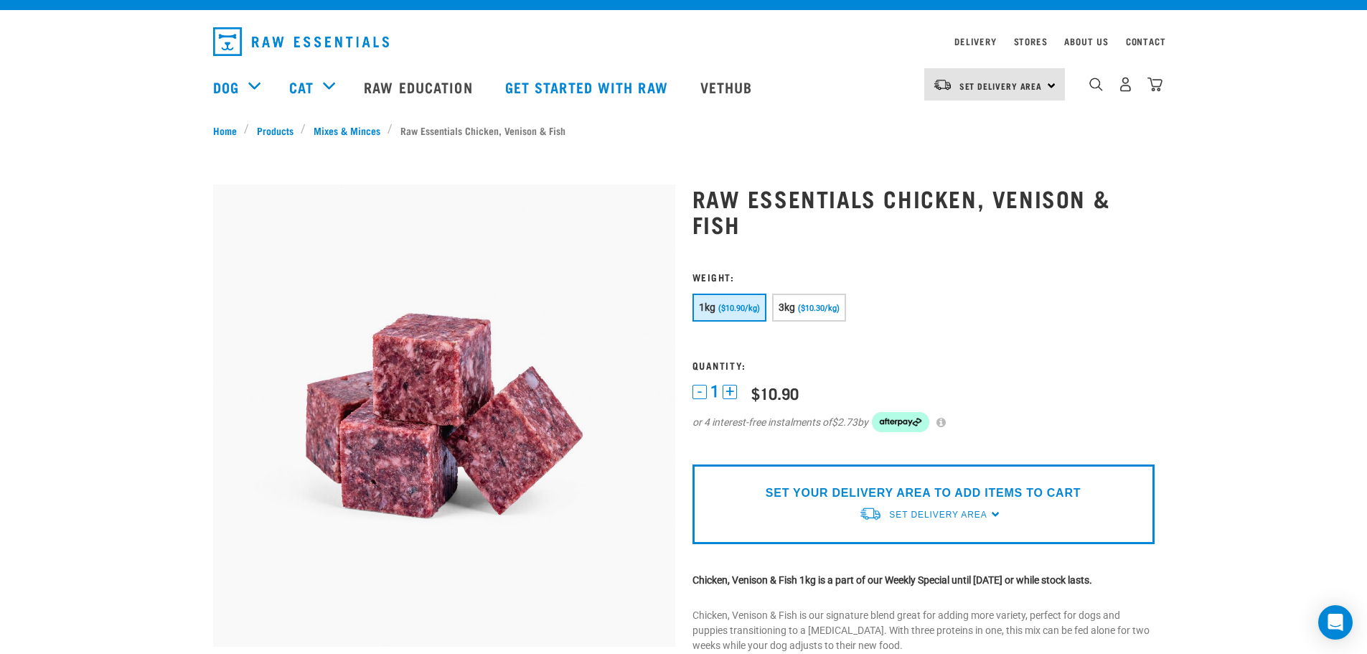
scroll to position [0, 0]
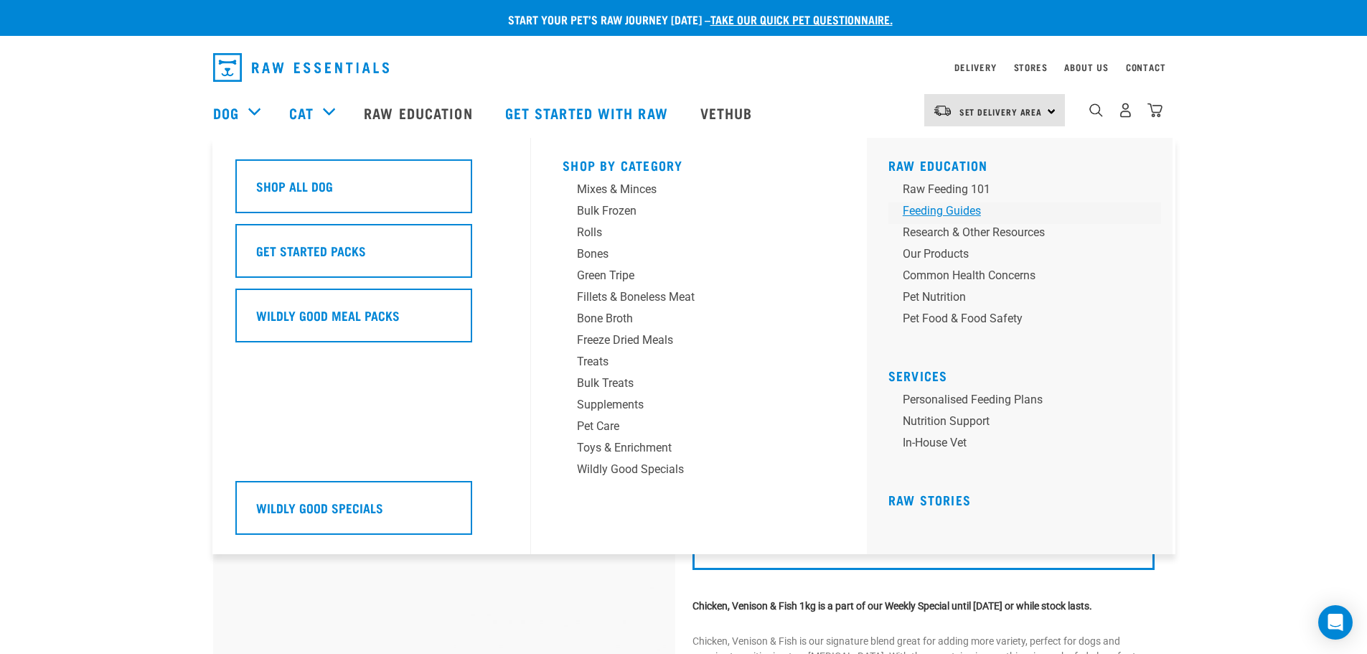
click at [957, 207] on div "Feeding Guides" at bounding box center [1015, 210] width 224 height 17
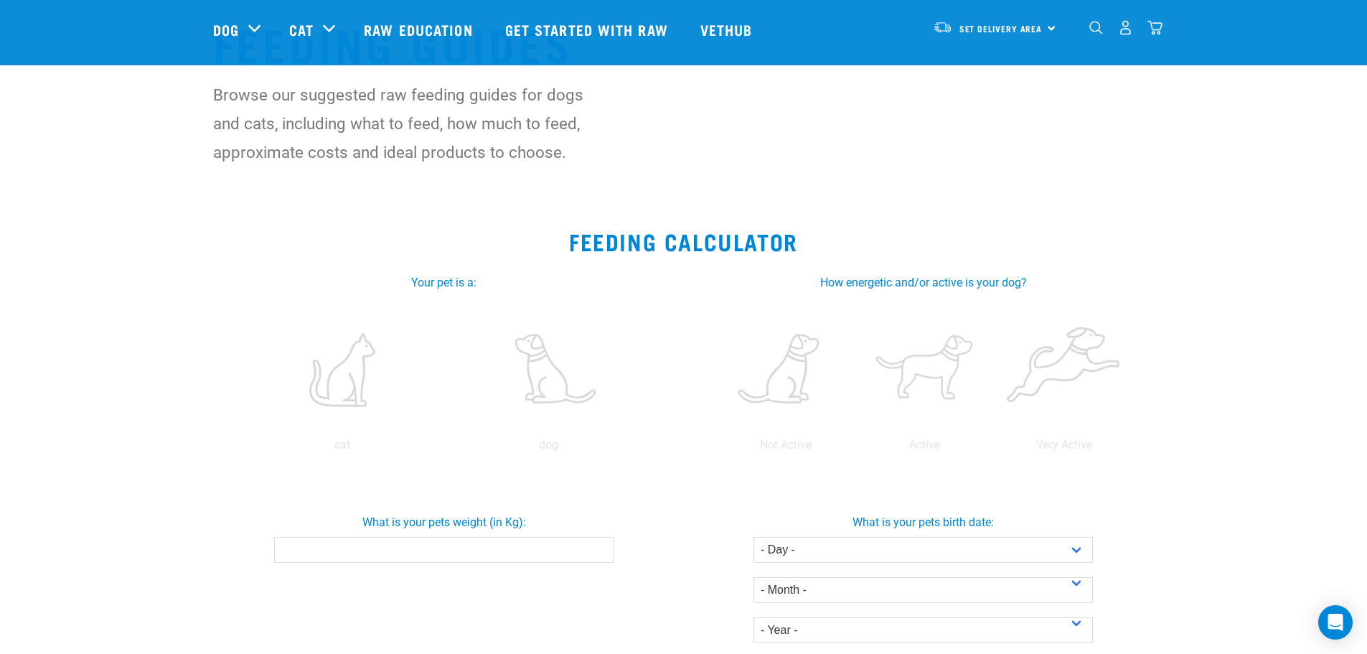
scroll to position [215, 0]
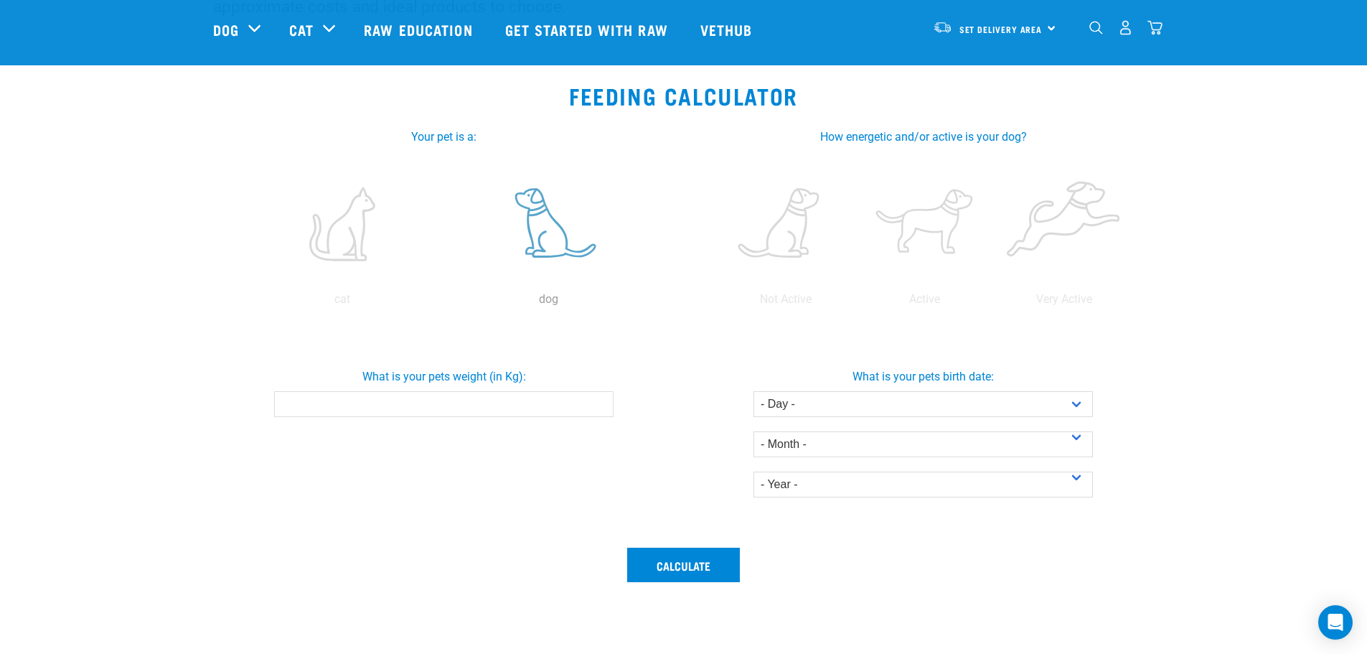
click at [547, 230] on label at bounding box center [549, 224] width 200 height 122
click at [446, 303] on input "radio" at bounding box center [446, 303] width 0 height 0
click at [461, 403] on input "What is your pets weight (in Kg):" at bounding box center [443, 404] width 339 height 26
type input "20"
click at [1066, 223] on label at bounding box center [1064, 224] width 133 height 122
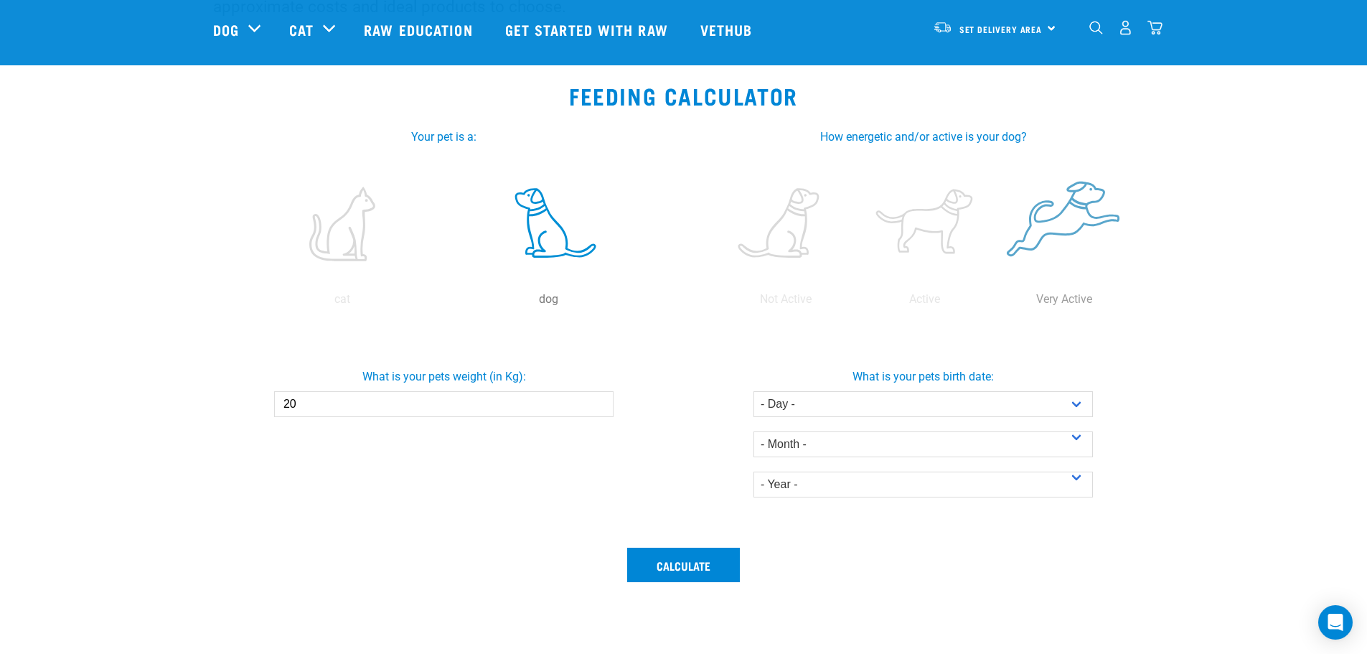
click at [995, 303] on input "radio" at bounding box center [995, 303] width 0 height 0
click at [1062, 294] on p "Very Active" at bounding box center [1064, 299] width 133 height 17
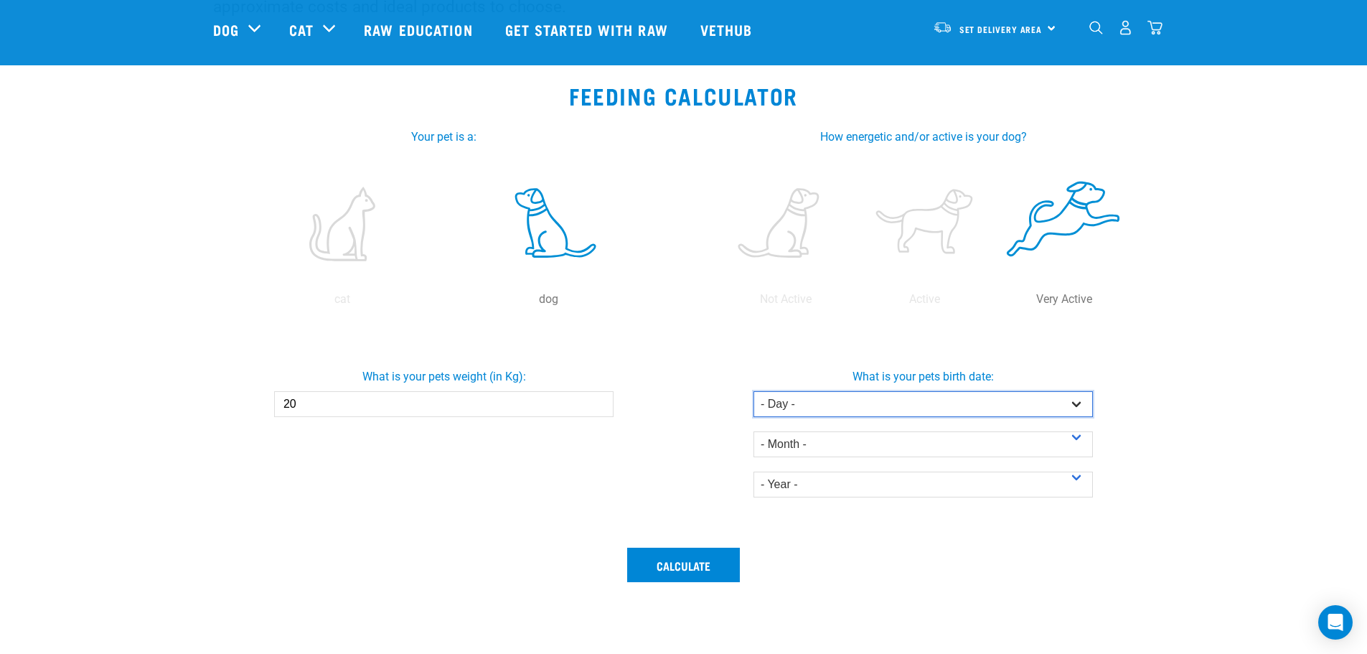
click at [1071, 406] on select "- Day - 1 2 3 4 5 6 7 8 9 10 11 12 13 14 15 16 17 18 19 20 21 22 23 24 25 26 27" at bounding box center [923, 404] width 339 height 26
select select "18"
click at [754, 391] on select "- Day - 1 2 3 4 5 6 7 8 9 10 11 12 13 14 15 16 17 18 19 20 21 22 23 24 25 26 27" at bounding box center [923, 404] width 339 height 26
click at [816, 442] on select "- Month - January February March April May June July August September October N…" at bounding box center [923, 444] width 339 height 26
select select "January"
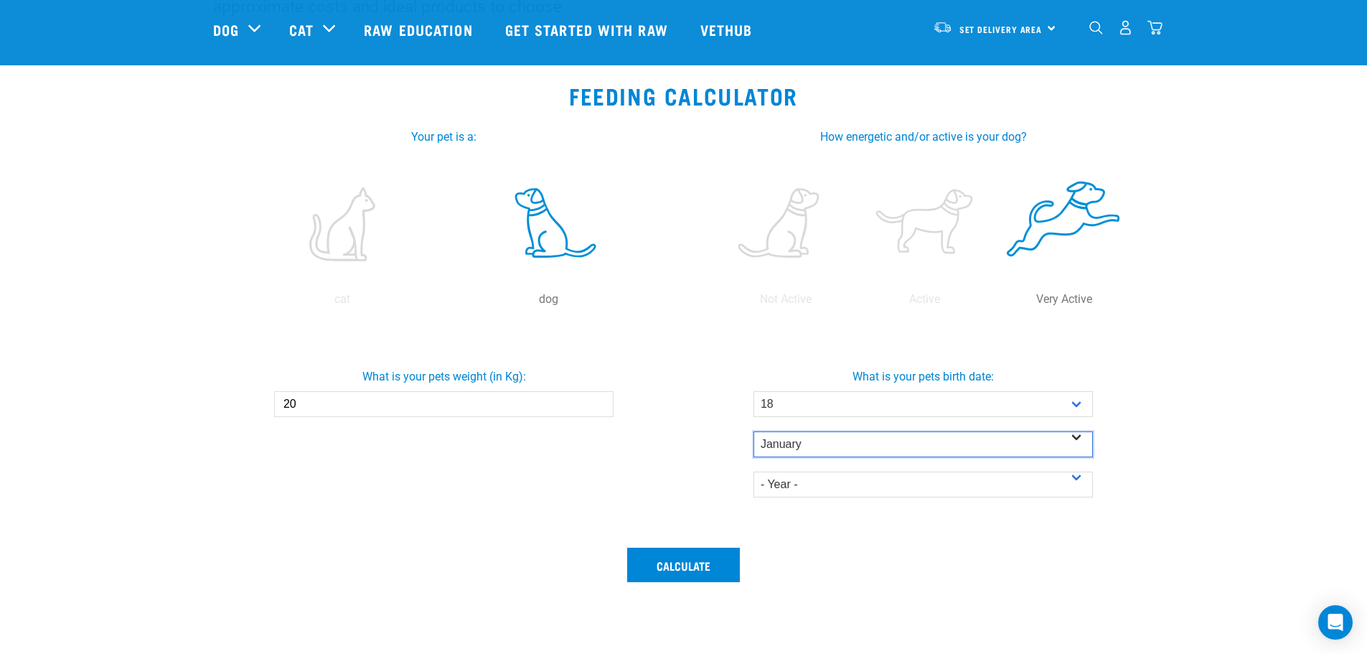
click at [754, 431] on select "- Month - January February March April May June July August September October N…" at bounding box center [923, 444] width 339 height 26
click at [796, 483] on select "- Year - 2025 2024 2023 2022 2021 2020 2019 2018 2017 2016 2015 2014" at bounding box center [923, 485] width 339 height 26
select select "2025"
click at [754, 472] on select "- Year - 2025 2024 2023 2022 2021 2020 2019 2018 2017 2016 2015 2014" at bounding box center [923, 485] width 339 height 26
click at [689, 564] on button "Calculate" at bounding box center [683, 565] width 113 height 34
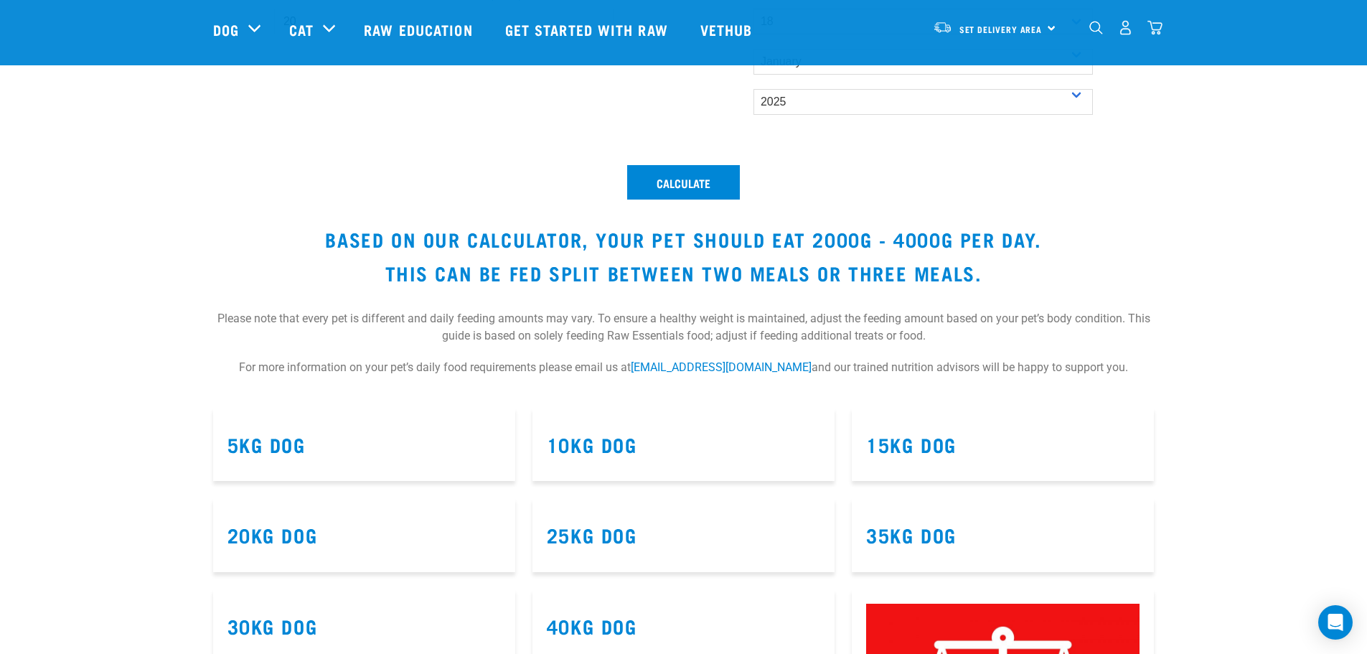
scroll to position [646, 0]
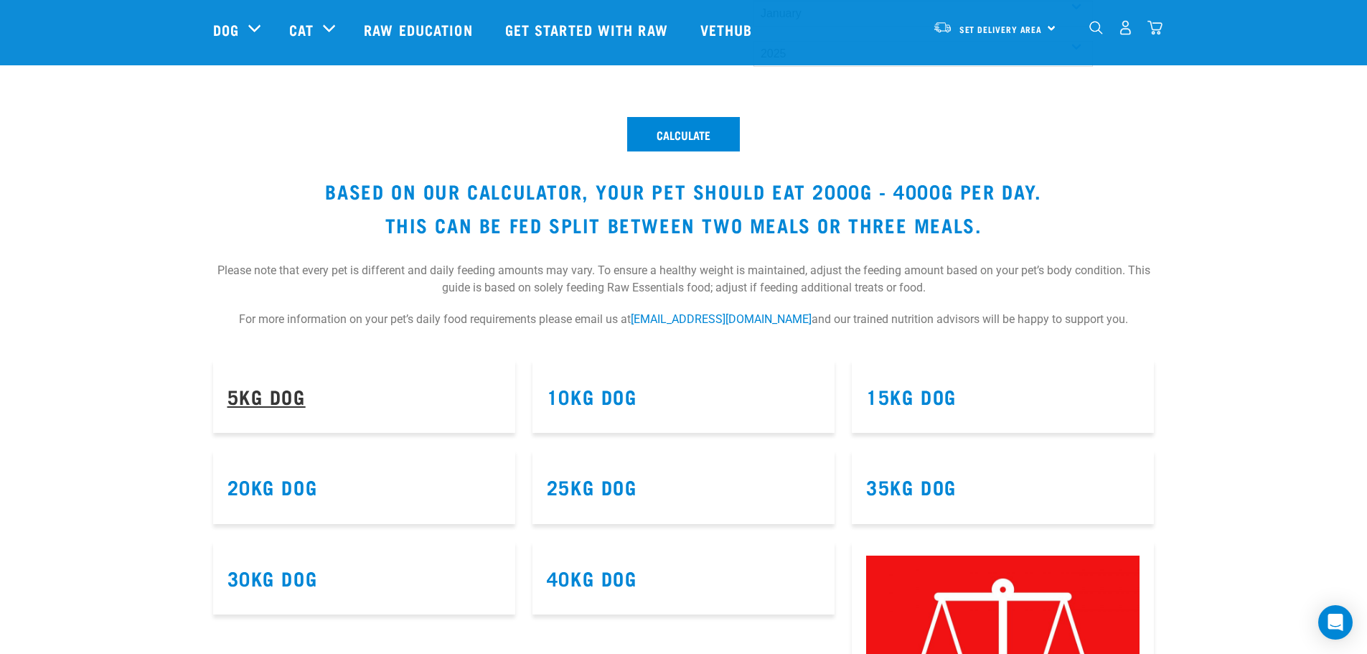
click at [281, 401] on link "5kg Dog" at bounding box center [266, 395] width 78 height 11
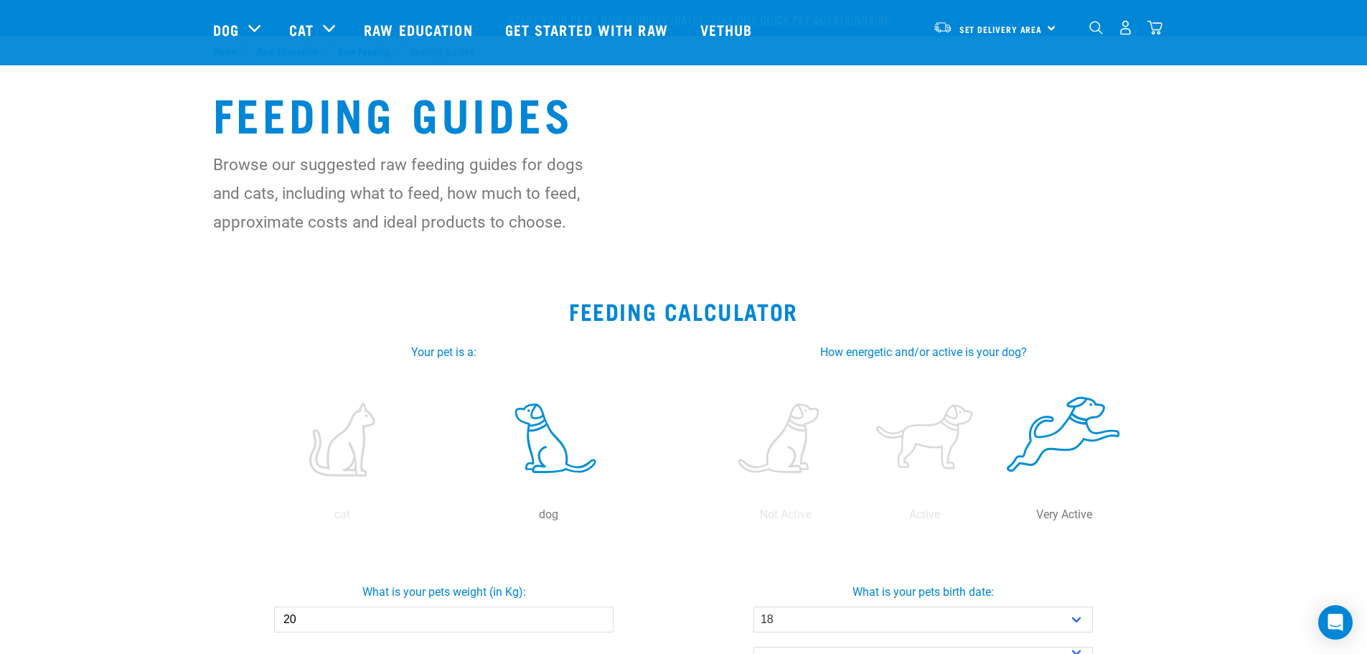
select select "18"
select select "January"
select select "2025"
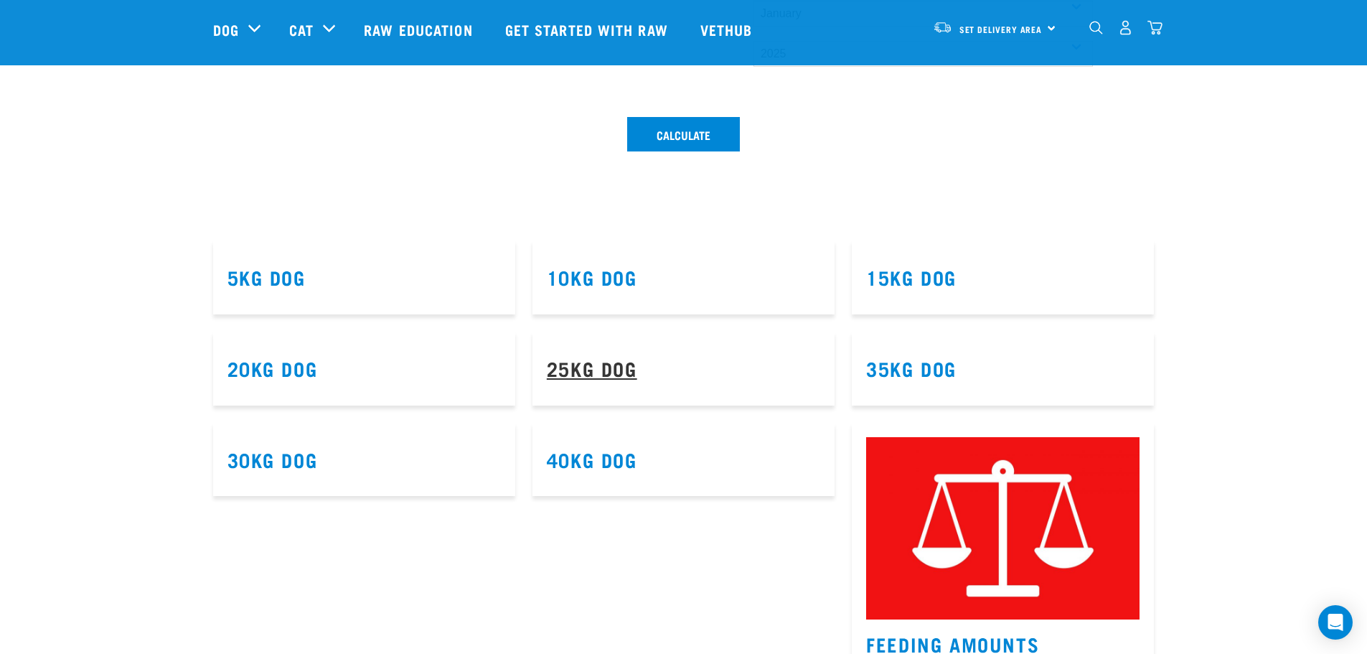
click at [599, 362] on link "25kg Dog" at bounding box center [592, 367] width 90 height 11
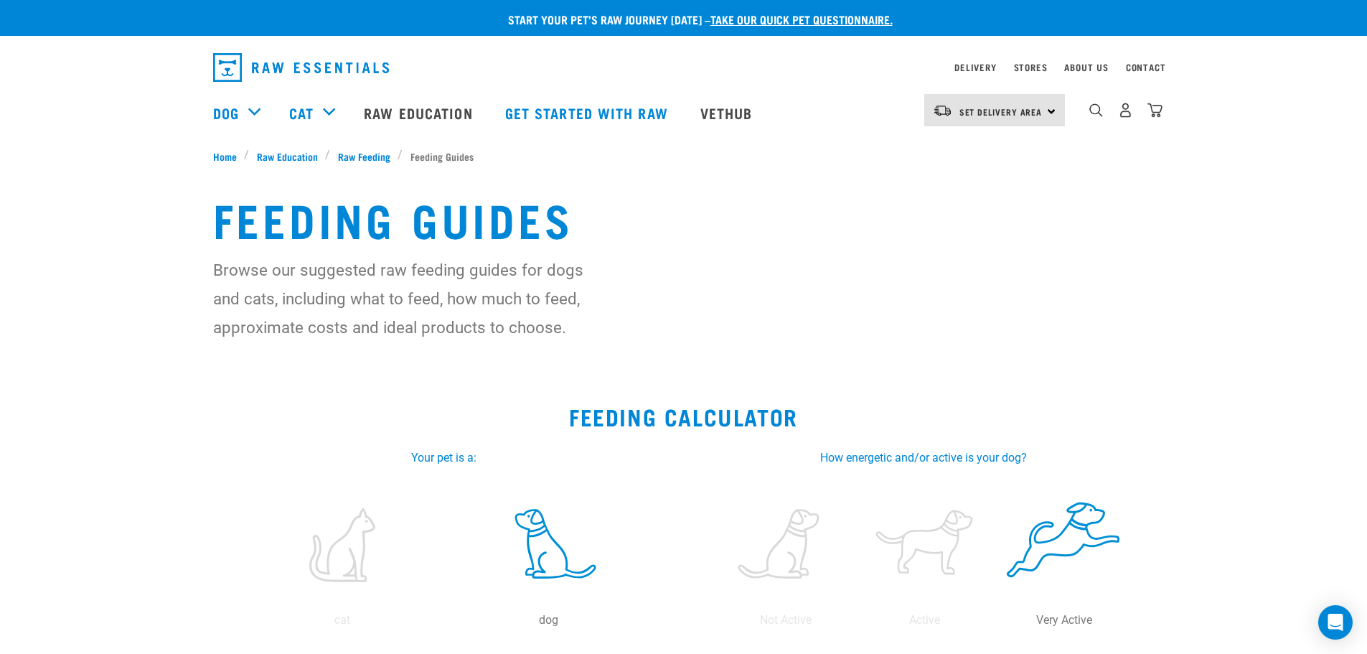
select select "18"
select select "January"
select select "2025"
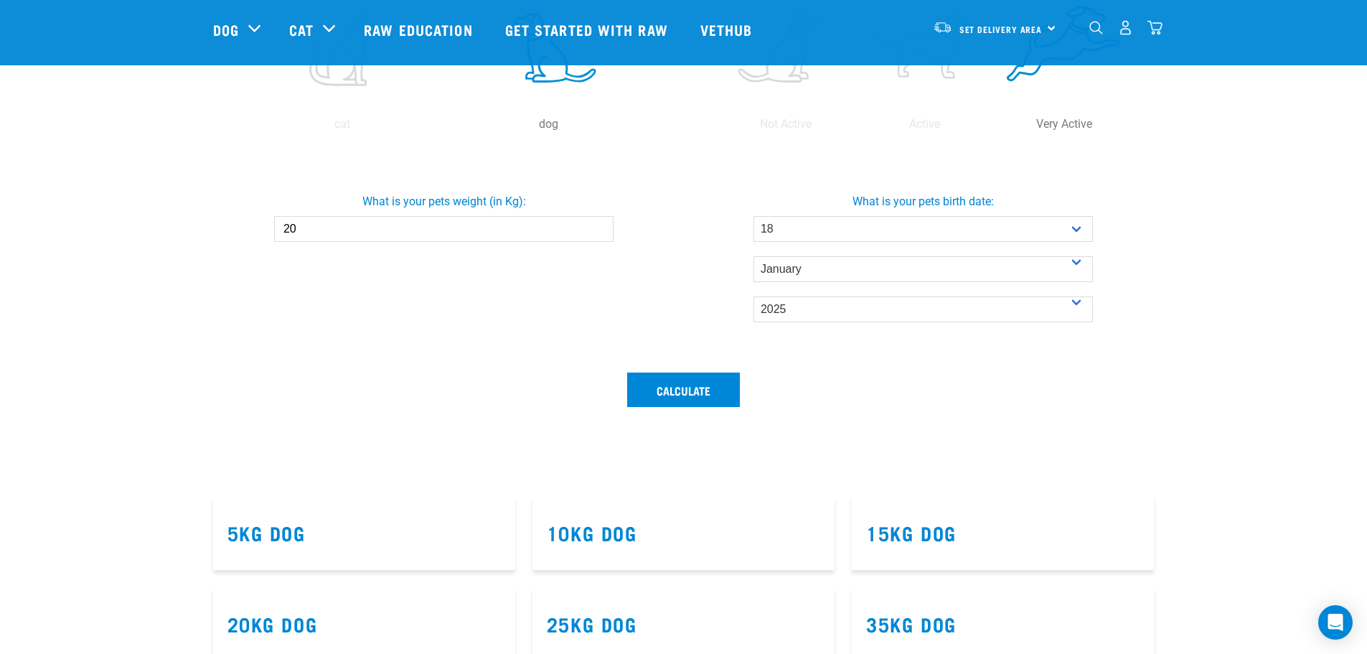
scroll to position [321, 0]
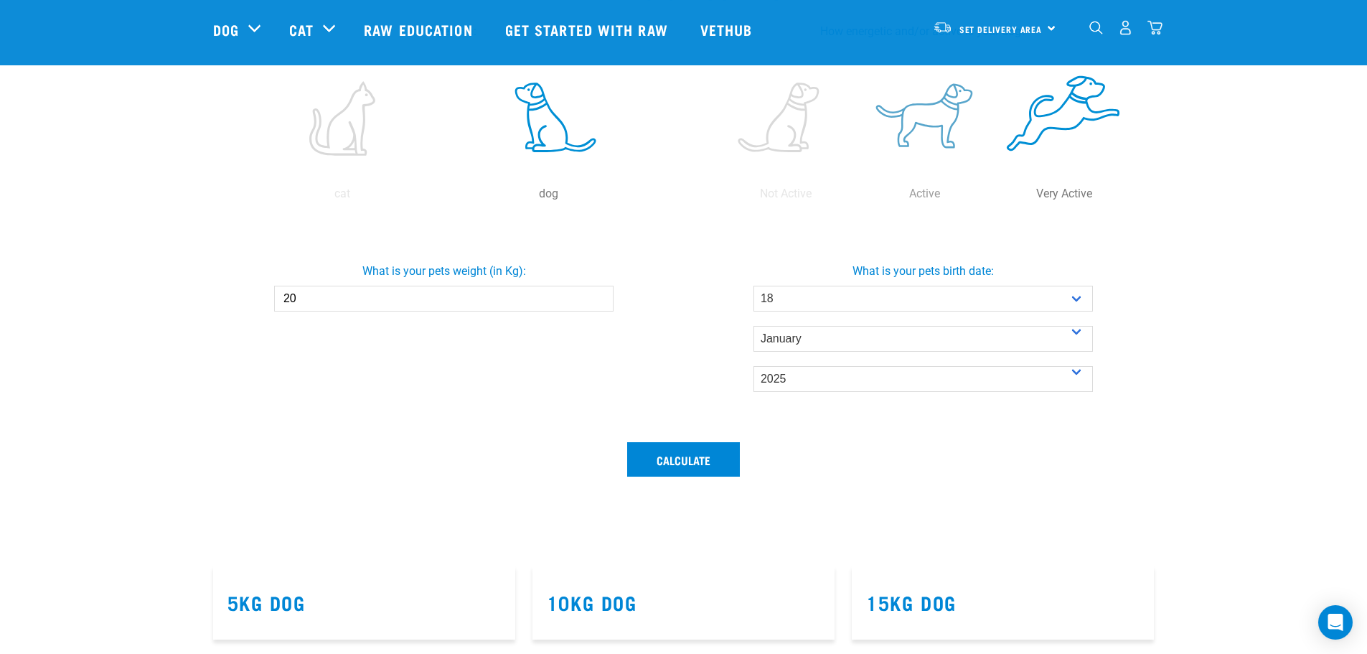
click at [907, 120] on label at bounding box center [924, 118] width 133 height 122
click at [855, 197] on input "radio" at bounding box center [855, 197] width 0 height 0
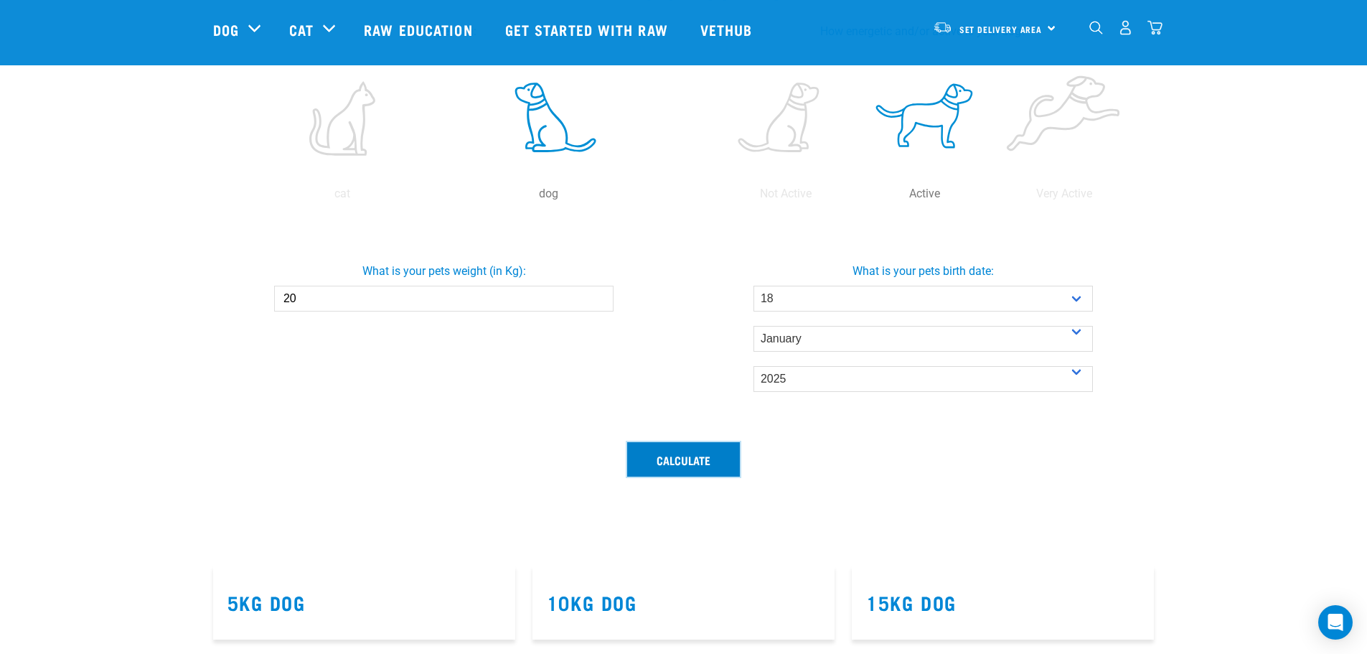
click at [698, 452] on button "Calculate" at bounding box center [683, 459] width 113 height 34
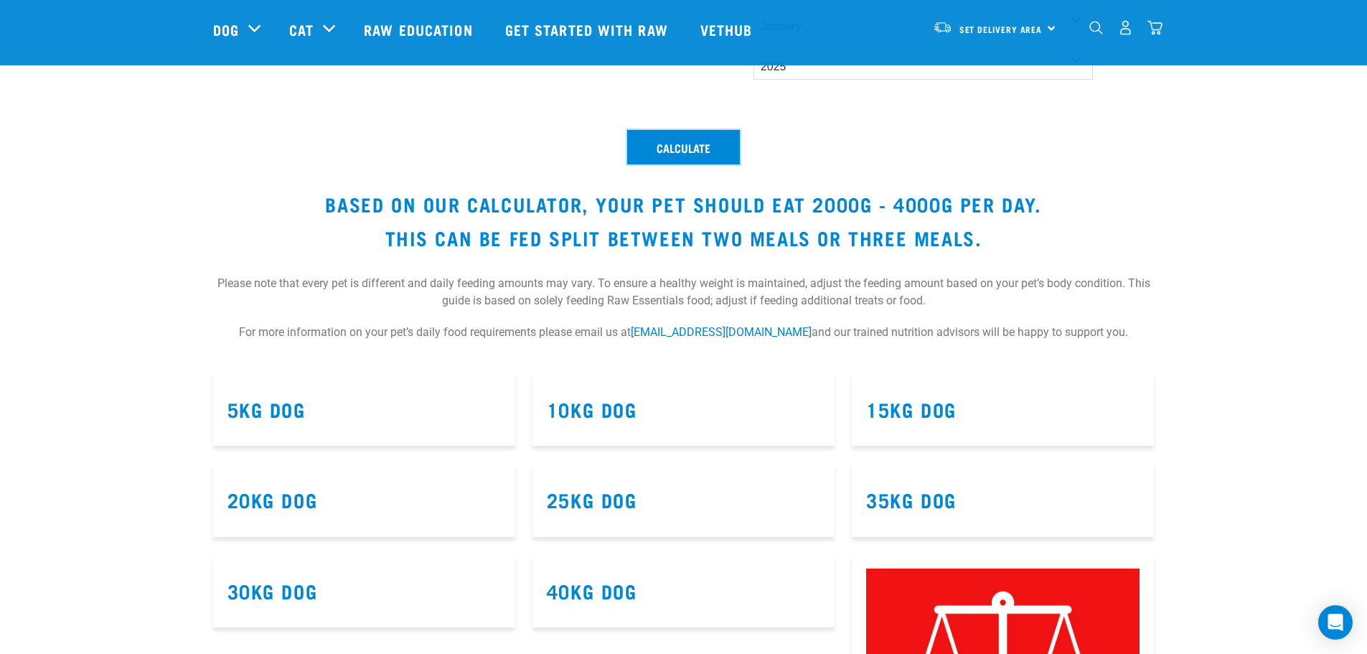
scroll to position [646, 0]
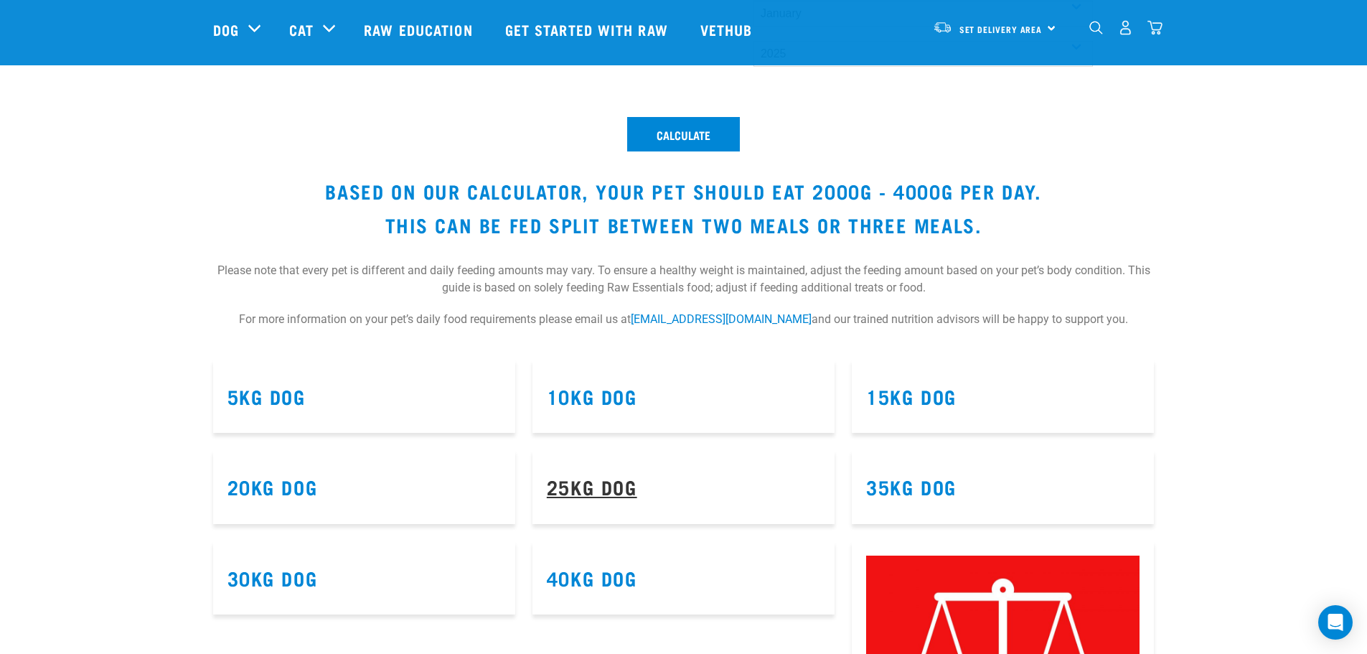
click at [568, 485] on link "25kg Dog" at bounding box center [592, 486] width 90 height 11
